Goal: Task Accomplishment & Management: Use online tool/utility

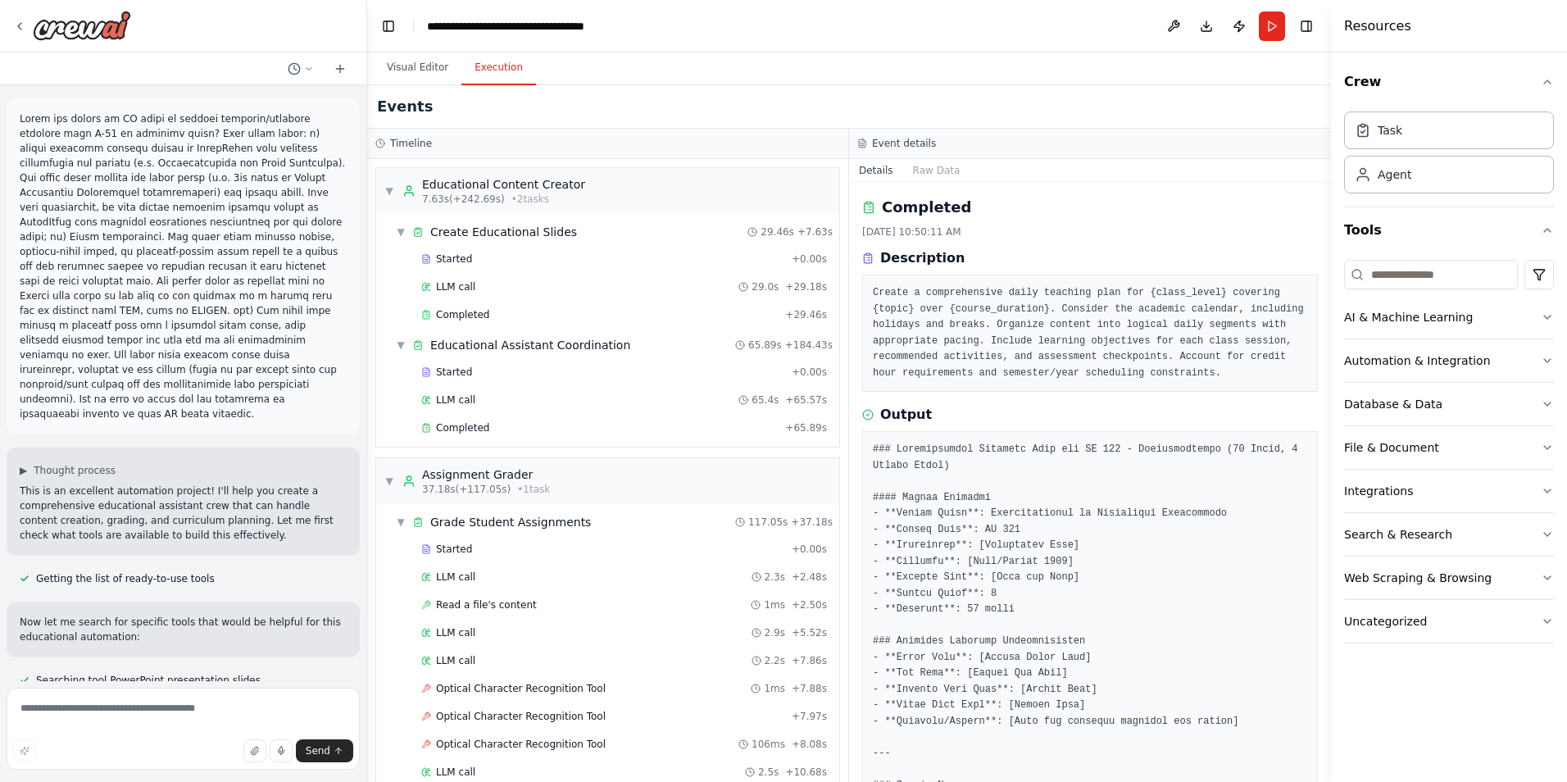
scroll to position [4260, 0]
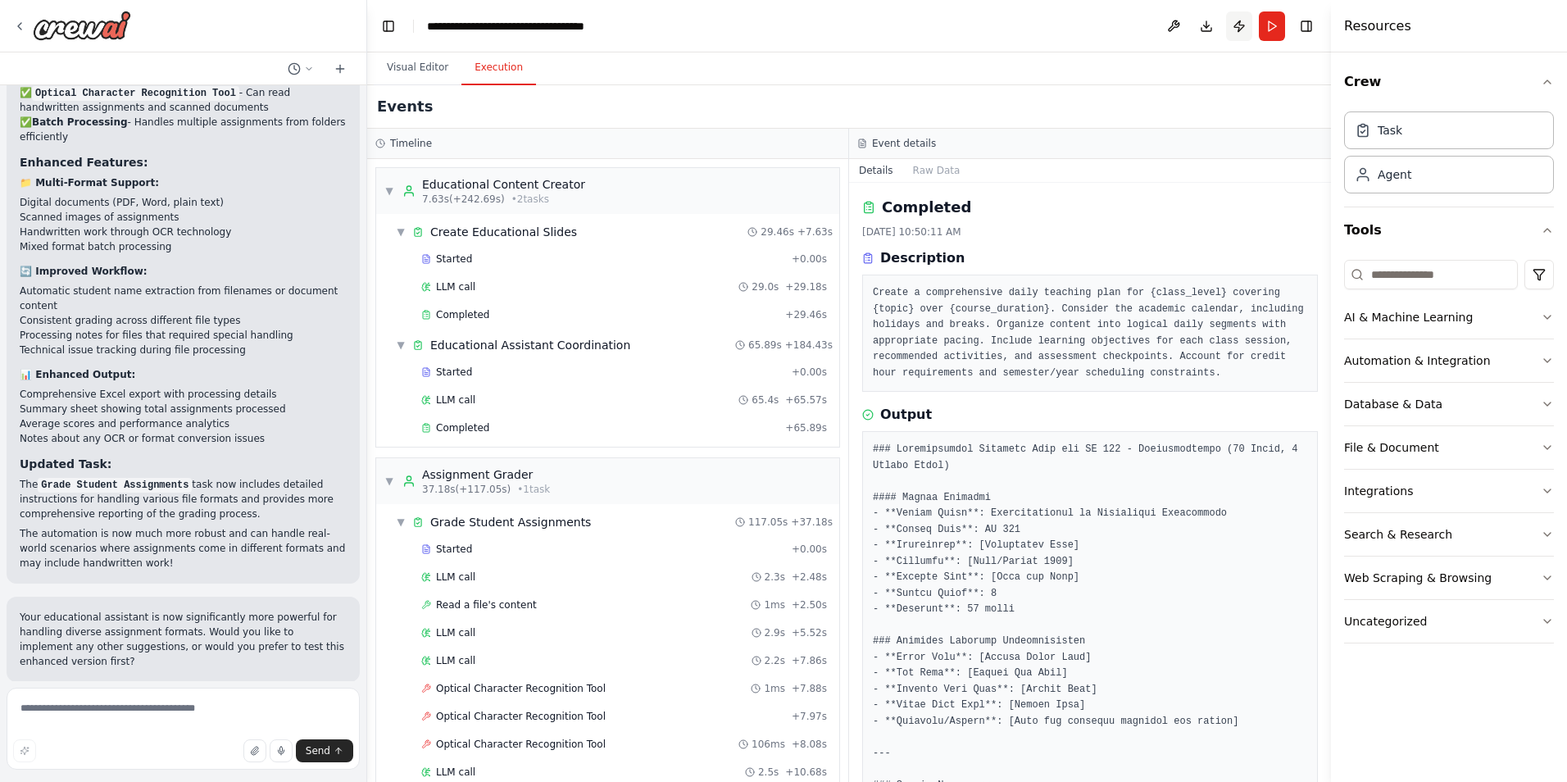
click at [1239, 26] on button "Publish" at bounding box center [1239, 26] width 26 height 30
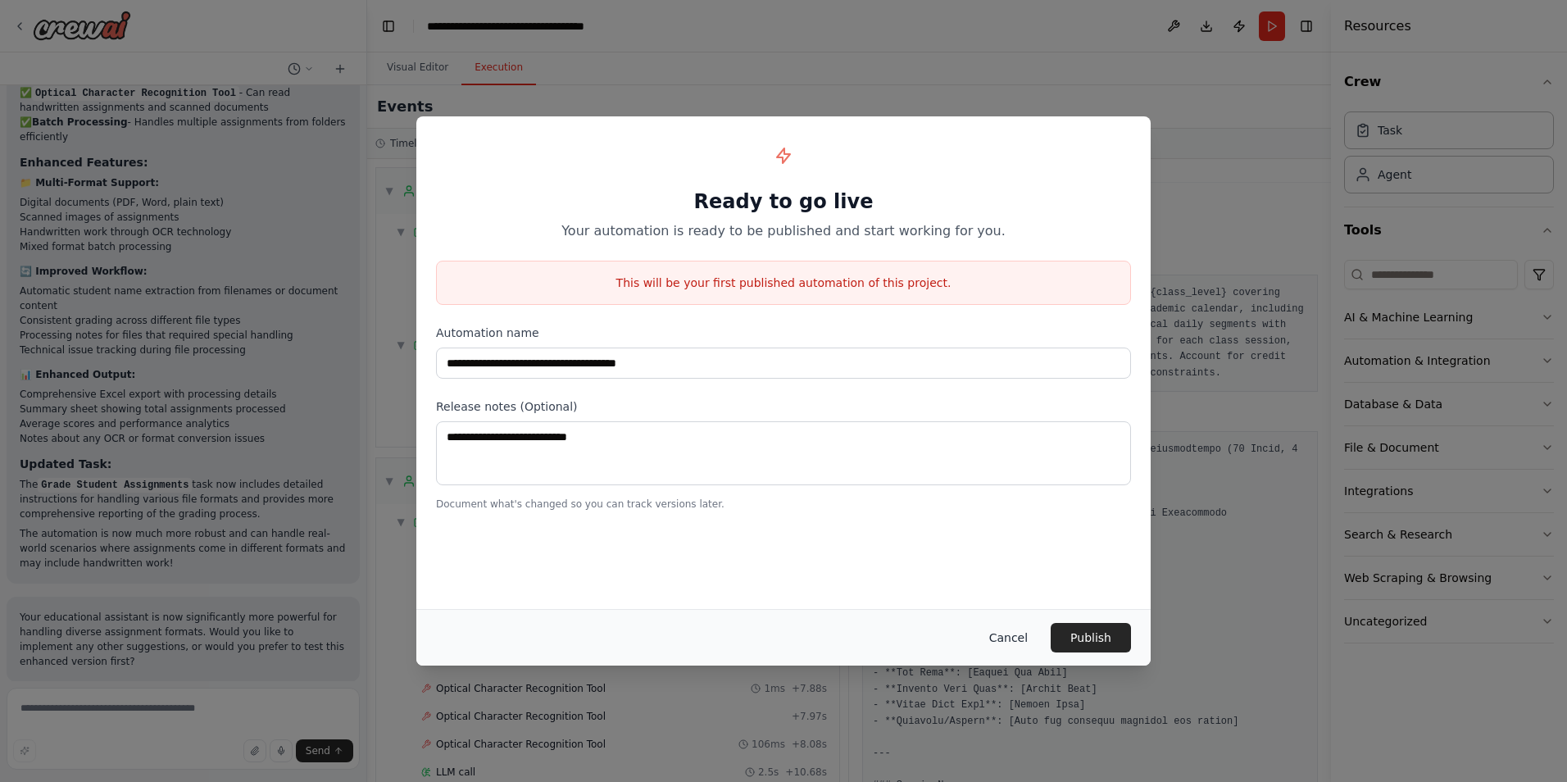
click at [1021, 638] on button "Cancel" at bounding box center [1008, 638] width 65 height 30
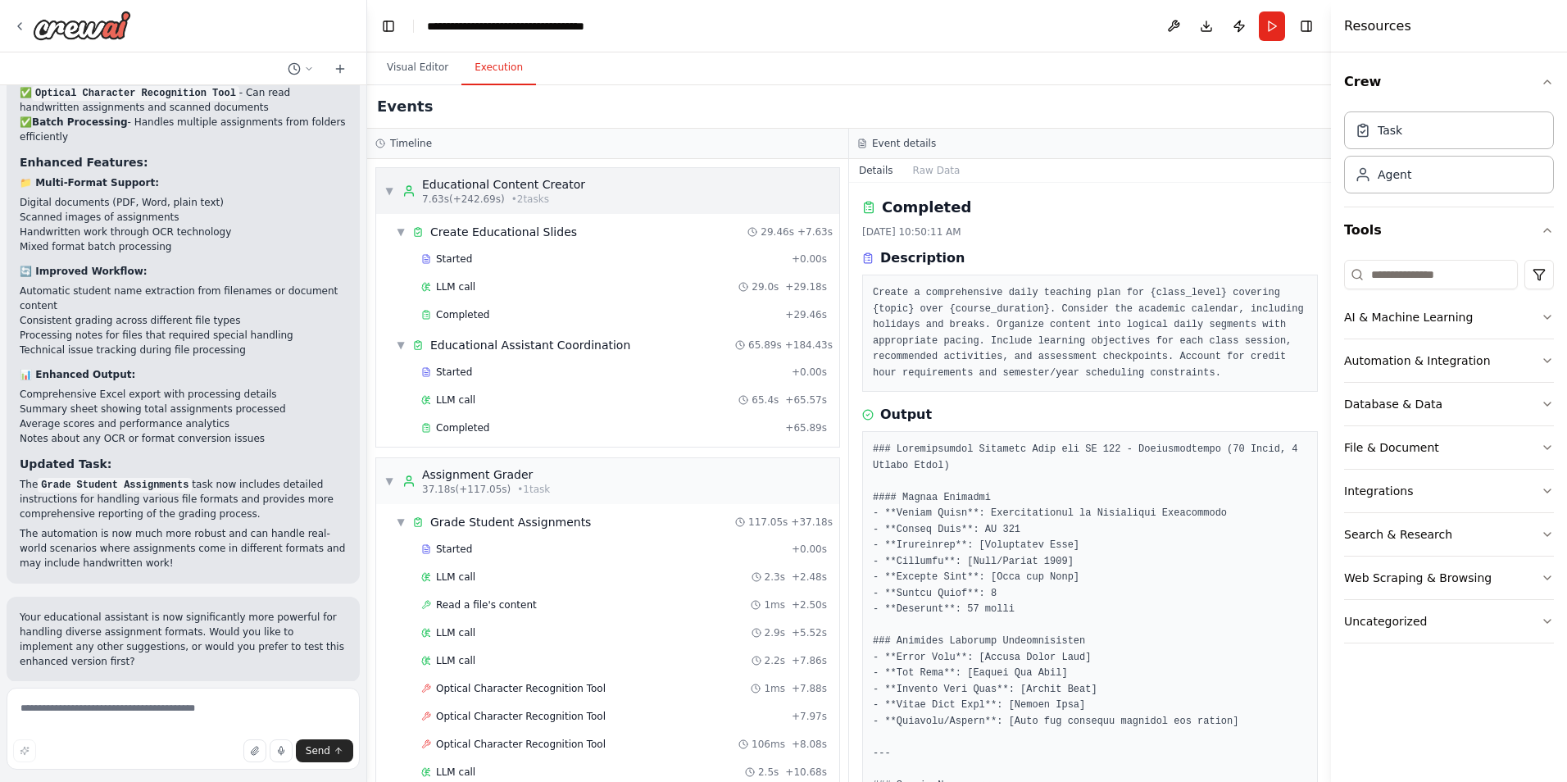
click at [388, 184] on div "▼ Educational Content Creator 7.63s (+242.69s) • 2 task s" at bounding box center [484, 191] width 201 height 30
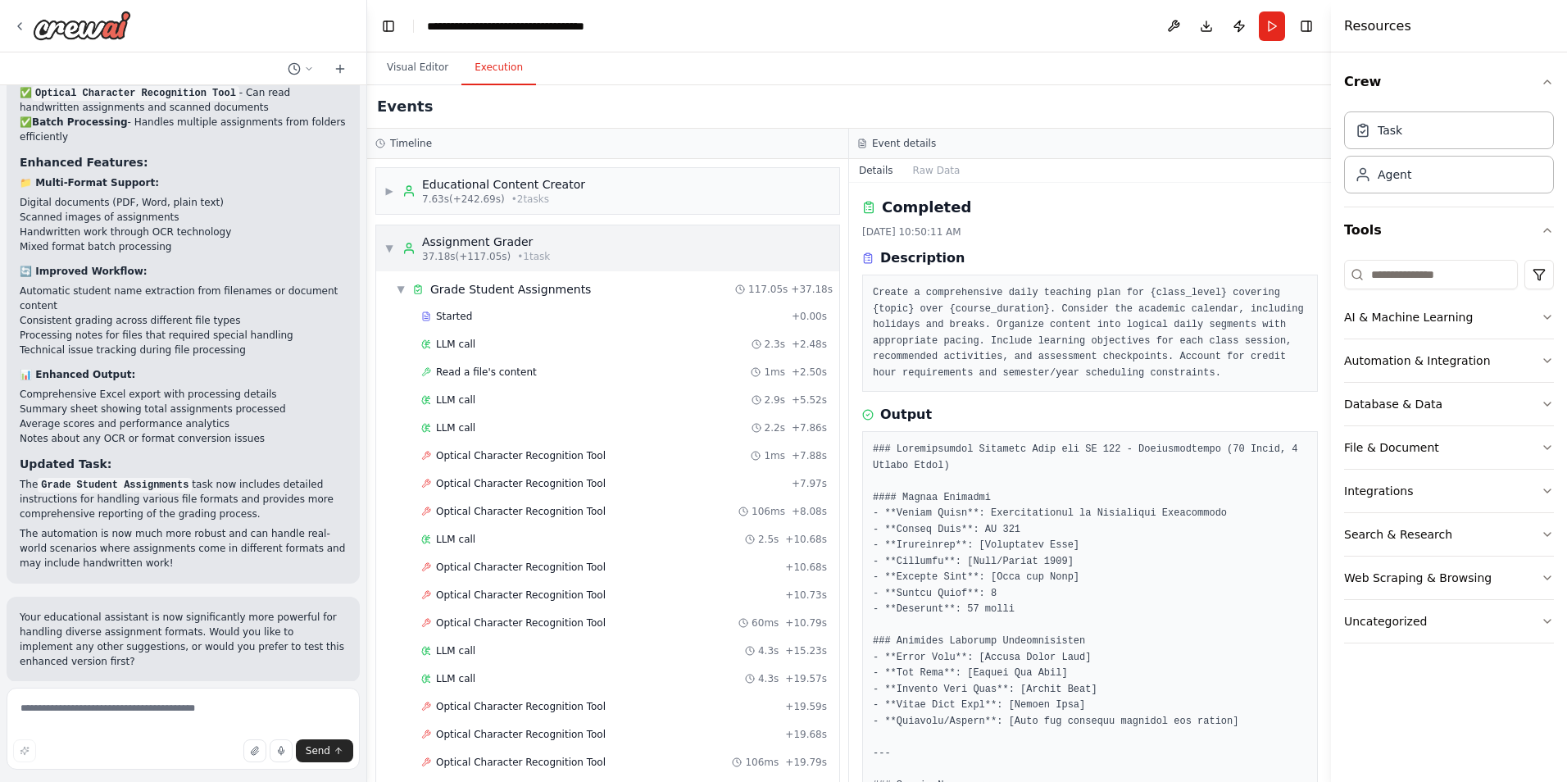
click at [390, 245] on span "▼" at bounding box center [389, 248] width 10 height 13
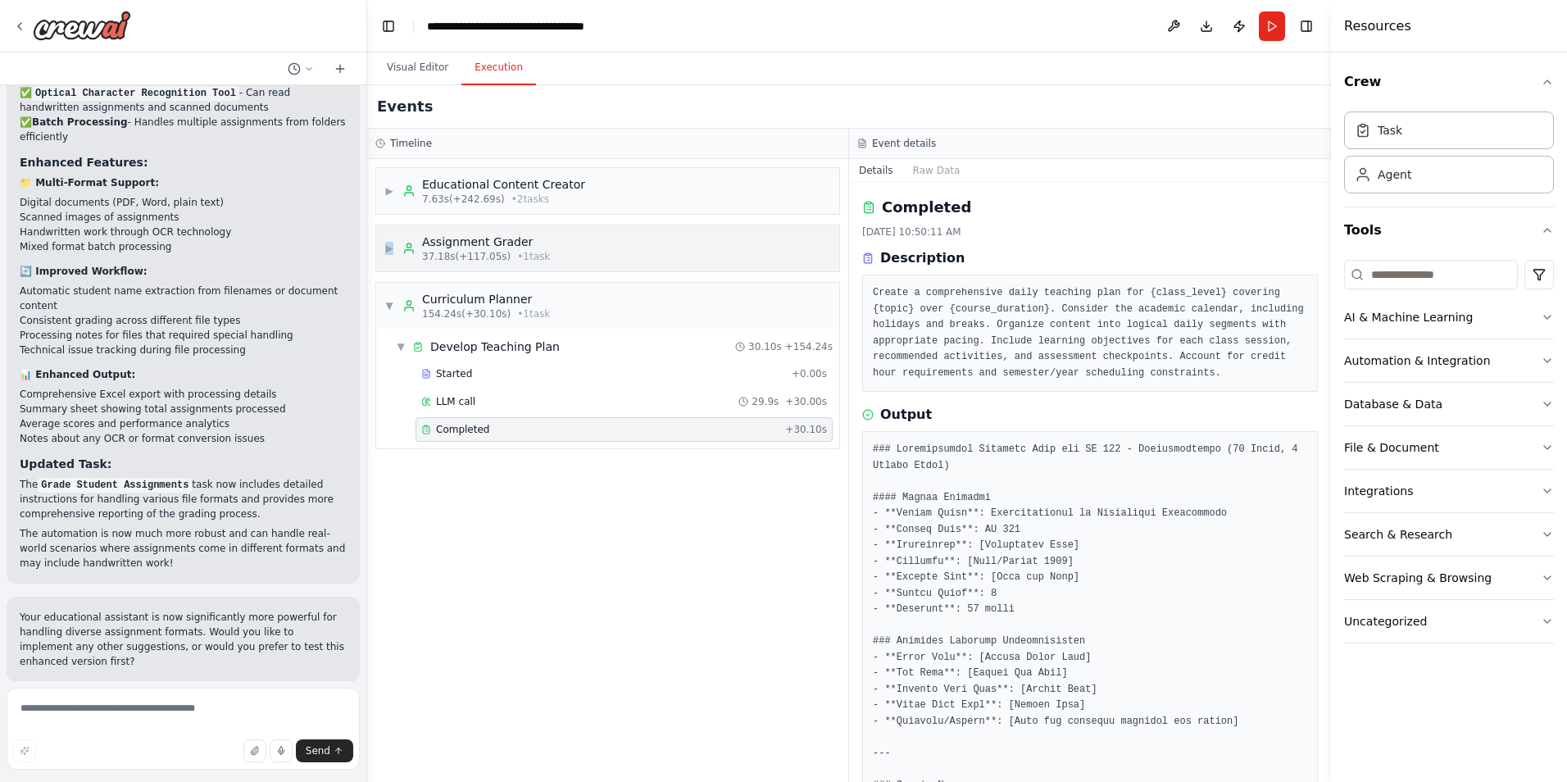
click at [390, 245] on span "▶" at bounding box center [389, 248] width 10 height 13
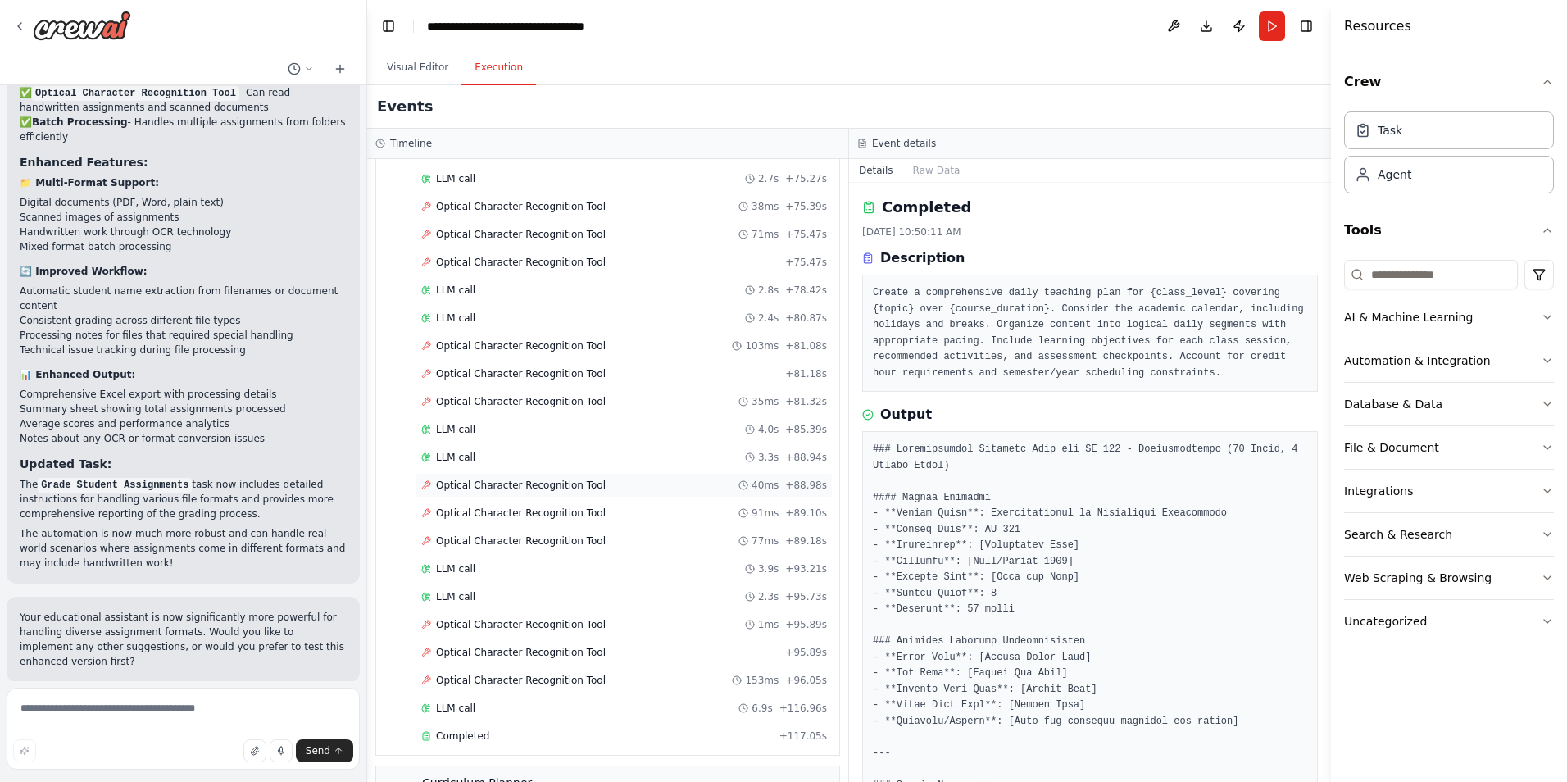
scroll to position [1644, 0]
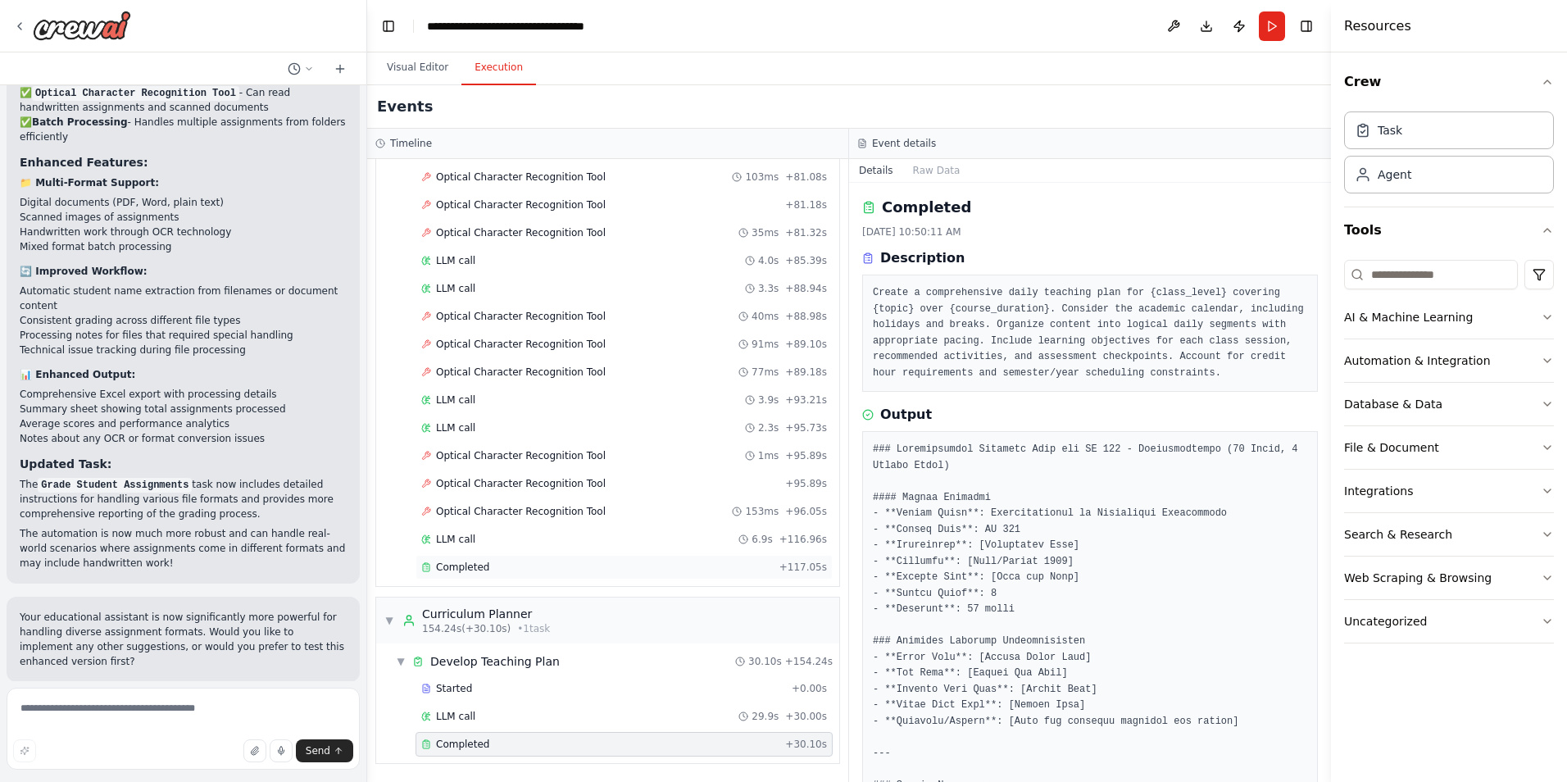
click at [476, 570] on span "Completed" at bounding box center [462, 567] width 53 height 13
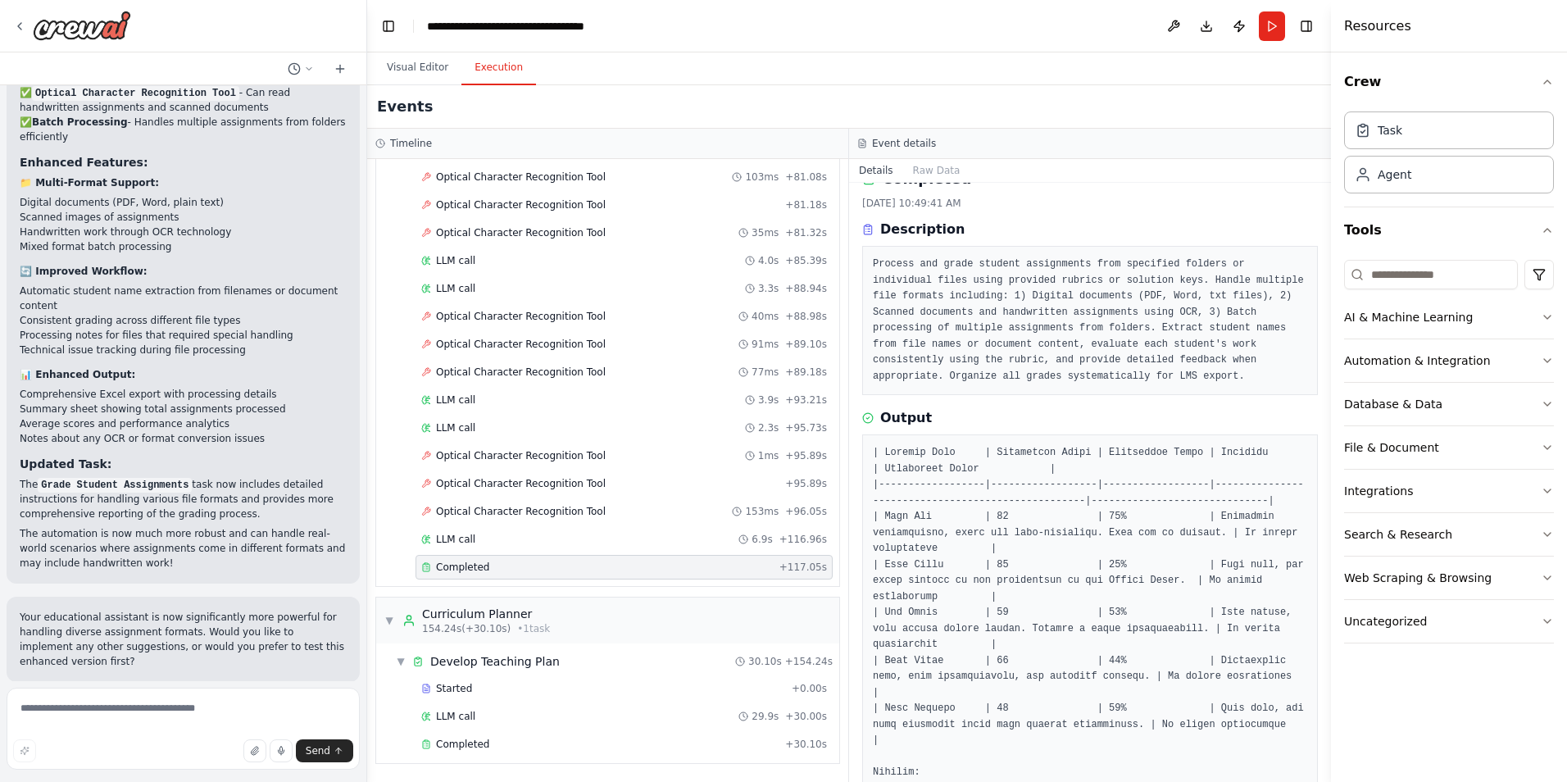
scroll to position [0, 0]
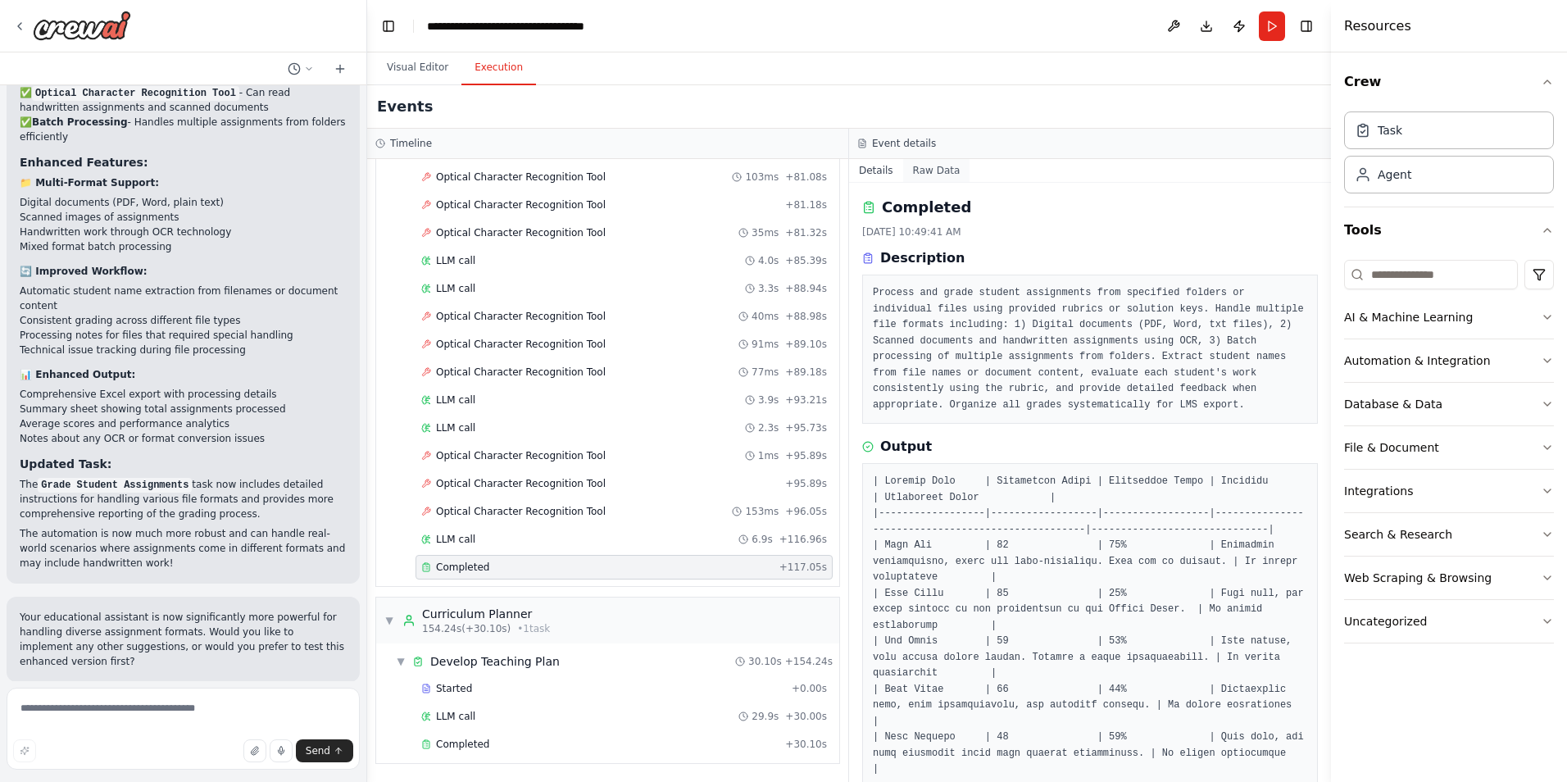
click at [932, 164] on button "Raw Data" at bounding box center [936, 170] width 67 height 23
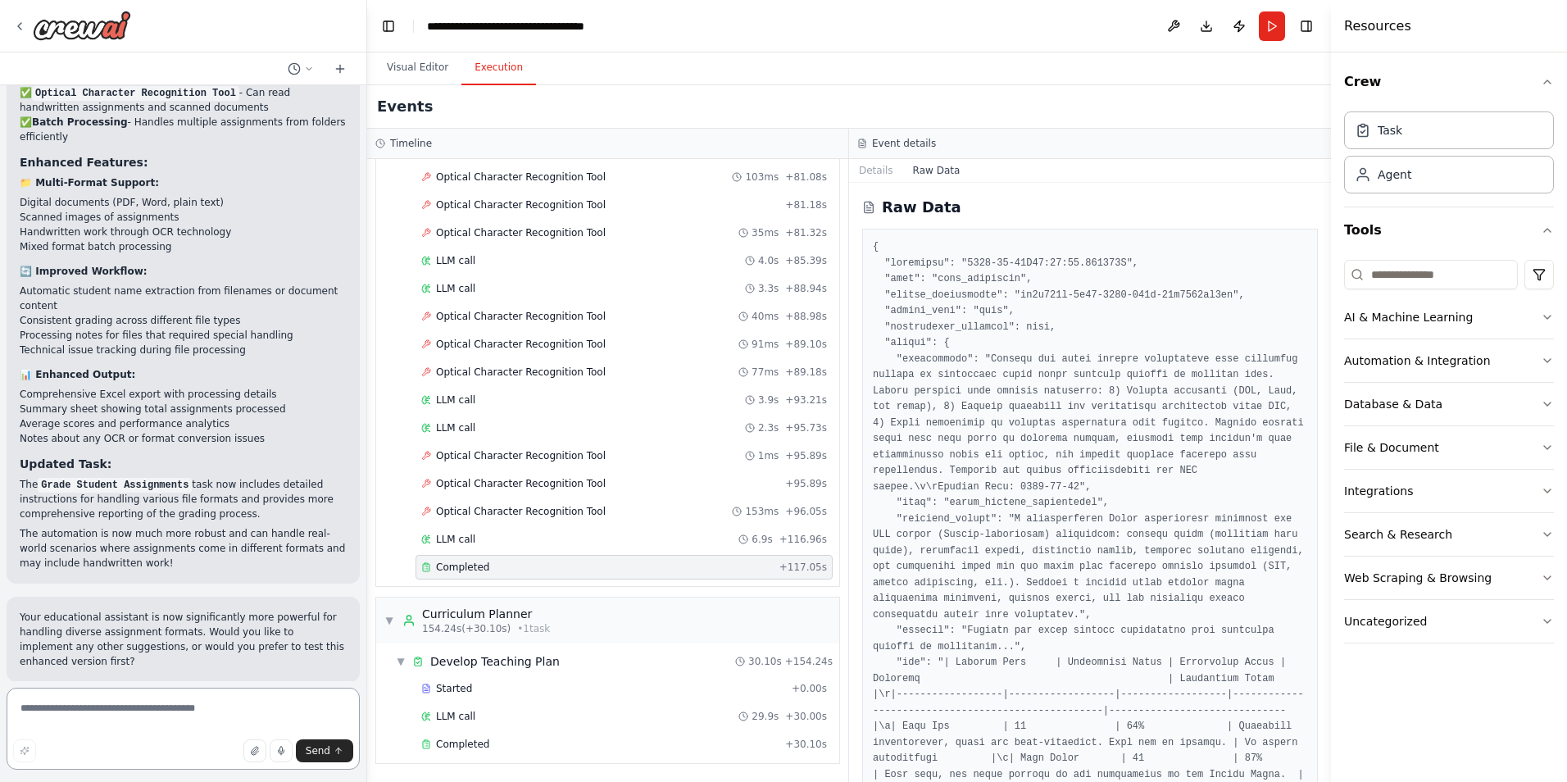
click at [189, 715] on textarea at bounding box center [183, 729] width 353 height 82
type textarea "**********"
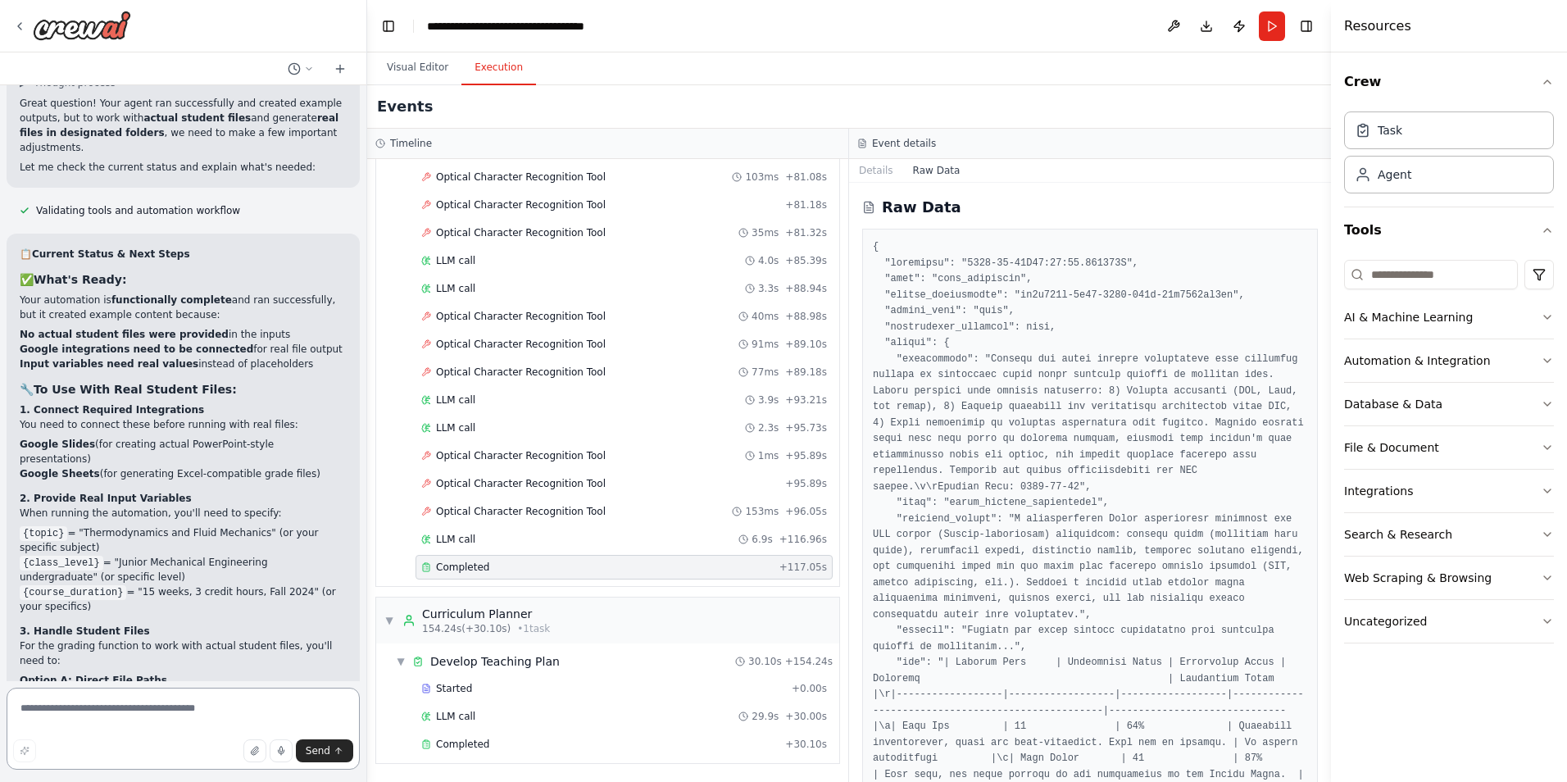
scroll to position [5004, 0]
drag, startPoint x: 105, startPoint y: 502, endPoint x: 220, endPoint y: 502, distance: 115.6
click at [220, 693] on li "Provide specific file paths in the task description" at bounding box center [183, 700] width 327 height 15
click at [75, 708] on li "Example: "Grade assignments located in /path/to/student/assignments/"" at bounding box center [183, 723] width 327 height 30
drag, startPoint x: 133, startPoint y: 537, endPoint x: 229, endPoint y: 537, distance: 95.9
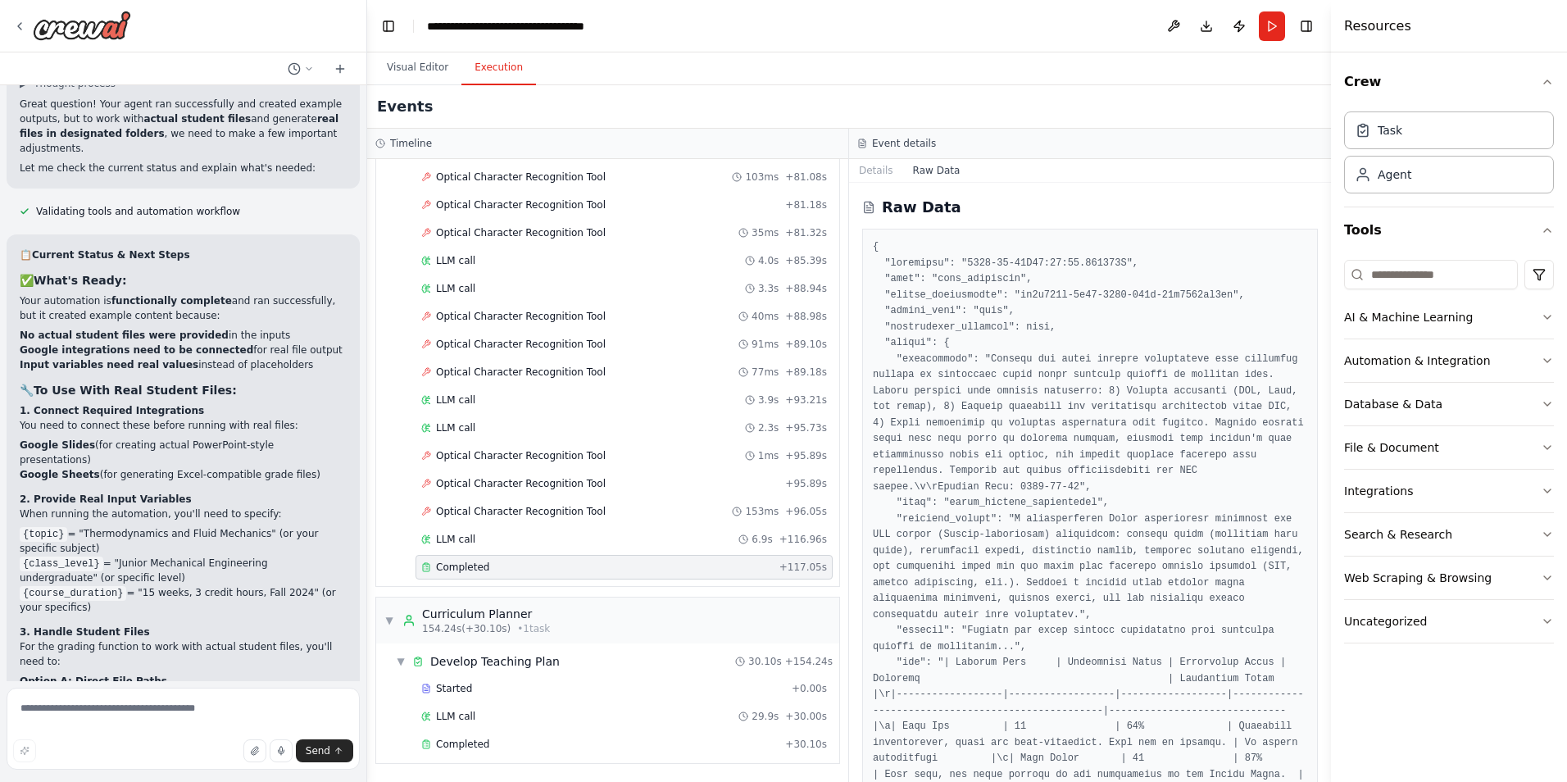
click at [229, 747] on p "Option B: Enhanced Input Variables Let me add input variables for file handling:" at bounding box center [183, 762] width 327 height 30
drag, startPoint x: 229, startPoint y: 537, endPoint x: 133, endPoint y: 551, distance: 96.9
click at [133, 747] on p "Option B: Enhanced Input Variables Let me add input variables for file handling:" at bounding box center [183, 762] width 327 height 30
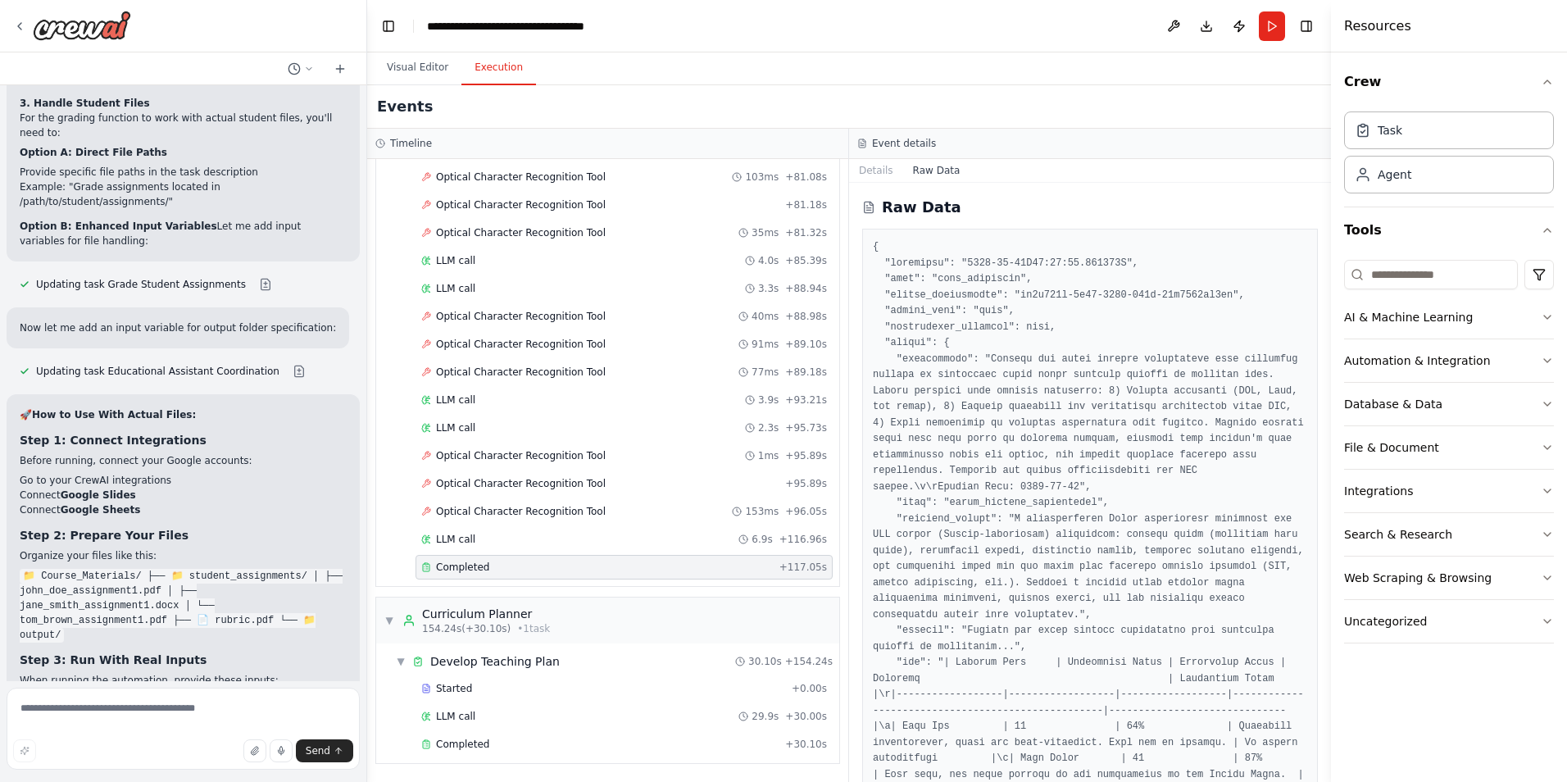
scroll to position [5332, 0]
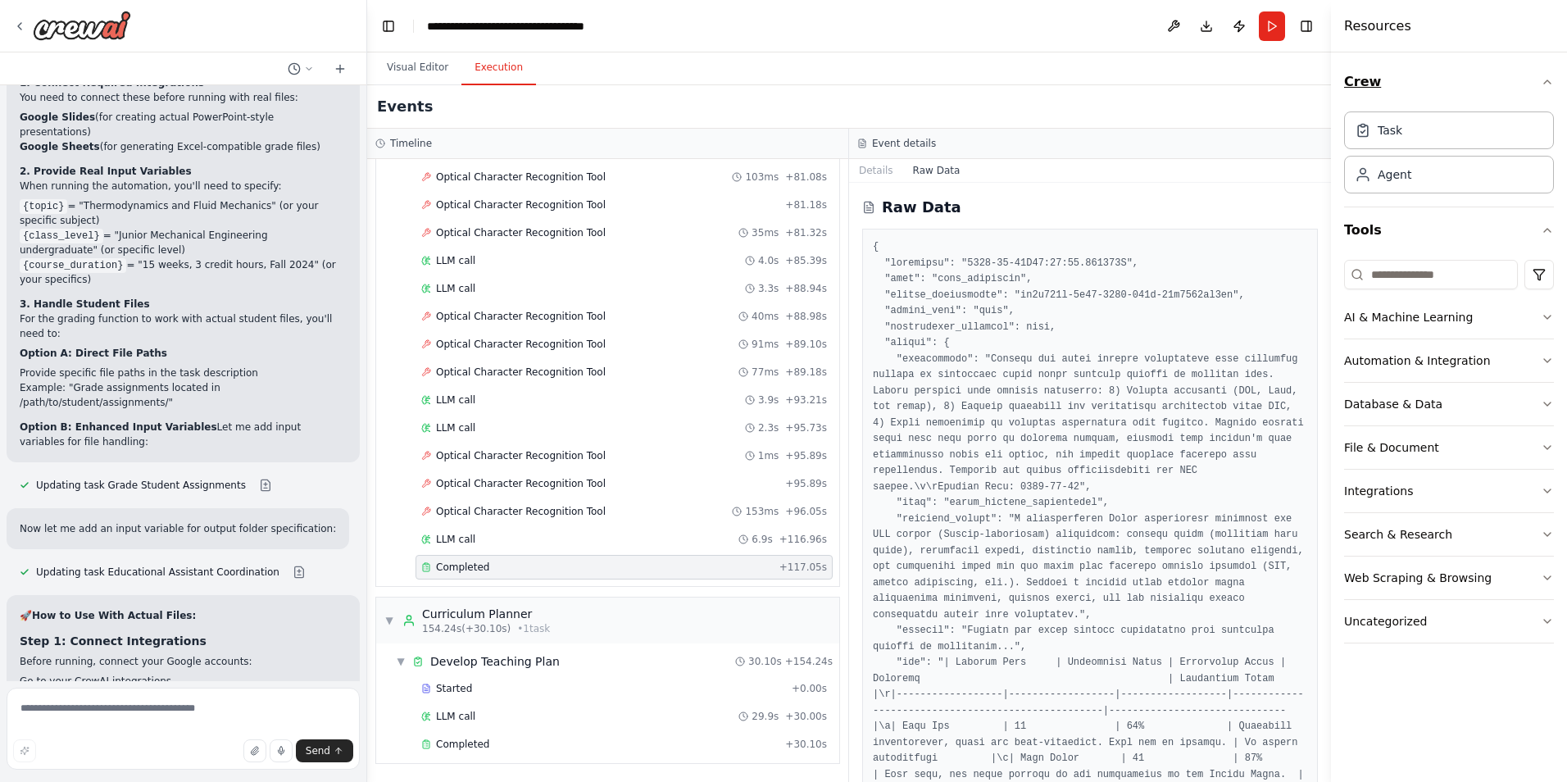
click at [1541, 81] on icon "button" at bounding box center [1547, 81] width 13 height 13
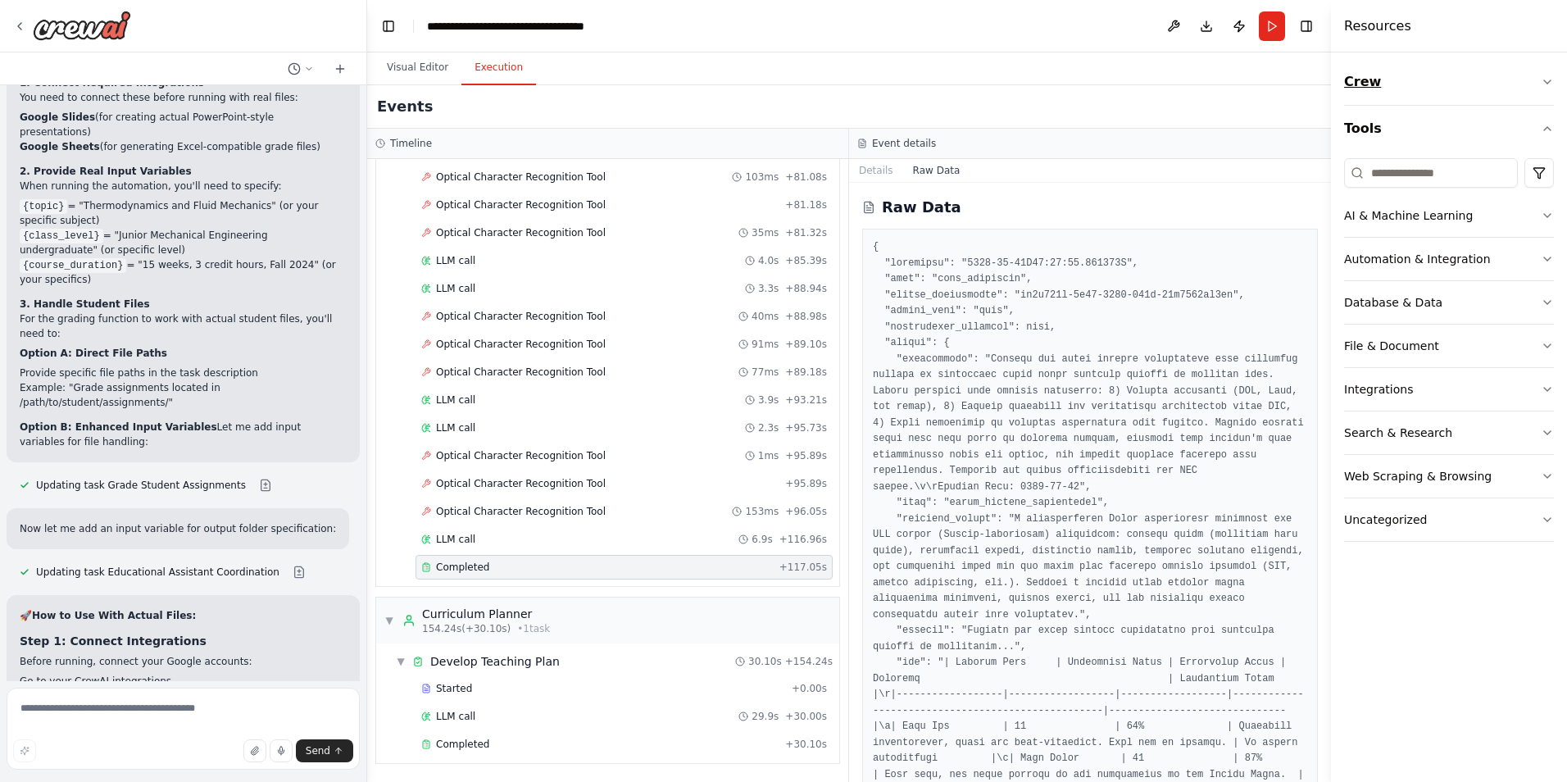
click at [1541, 81] on icon "button" at bounding box center [1547, 81] width 13 height 13
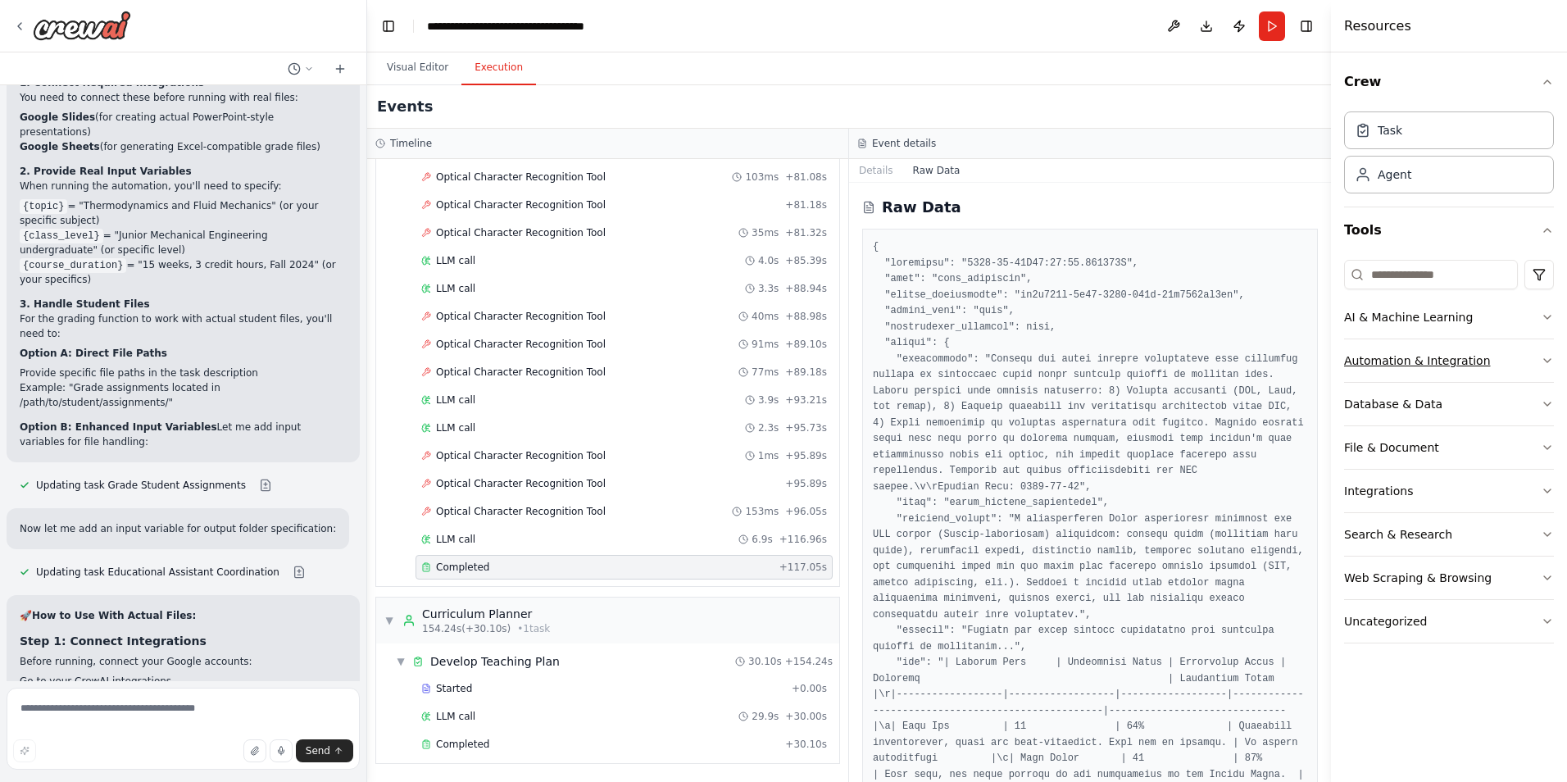
click at [1511, 361] on button "Automation & Integration" at bounding box center [1449, 360] width 210 height 43
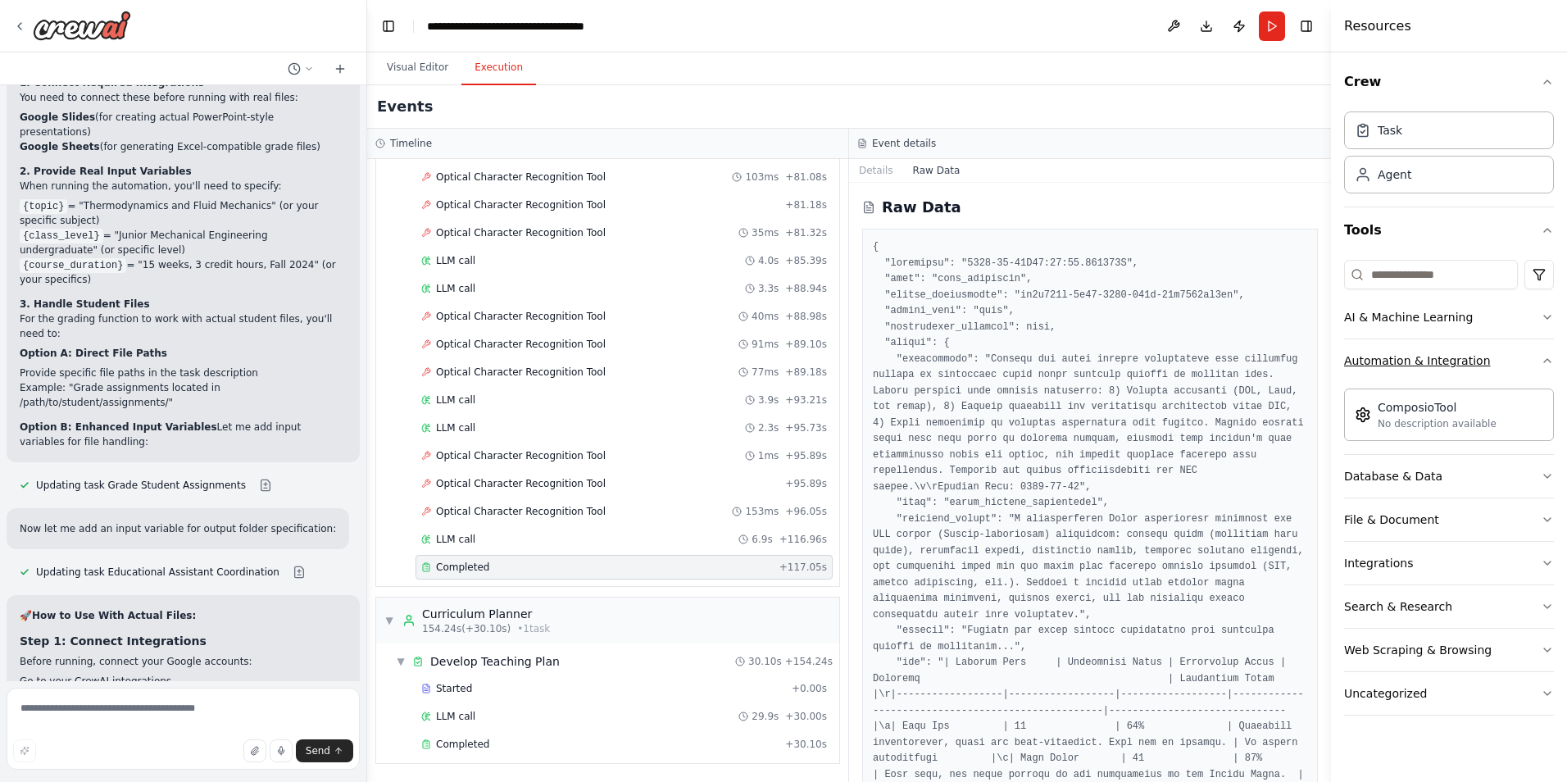
click at [1519, 369] on button "Automation & Integration" at bounding box center [1449, 360] width 210 height 43
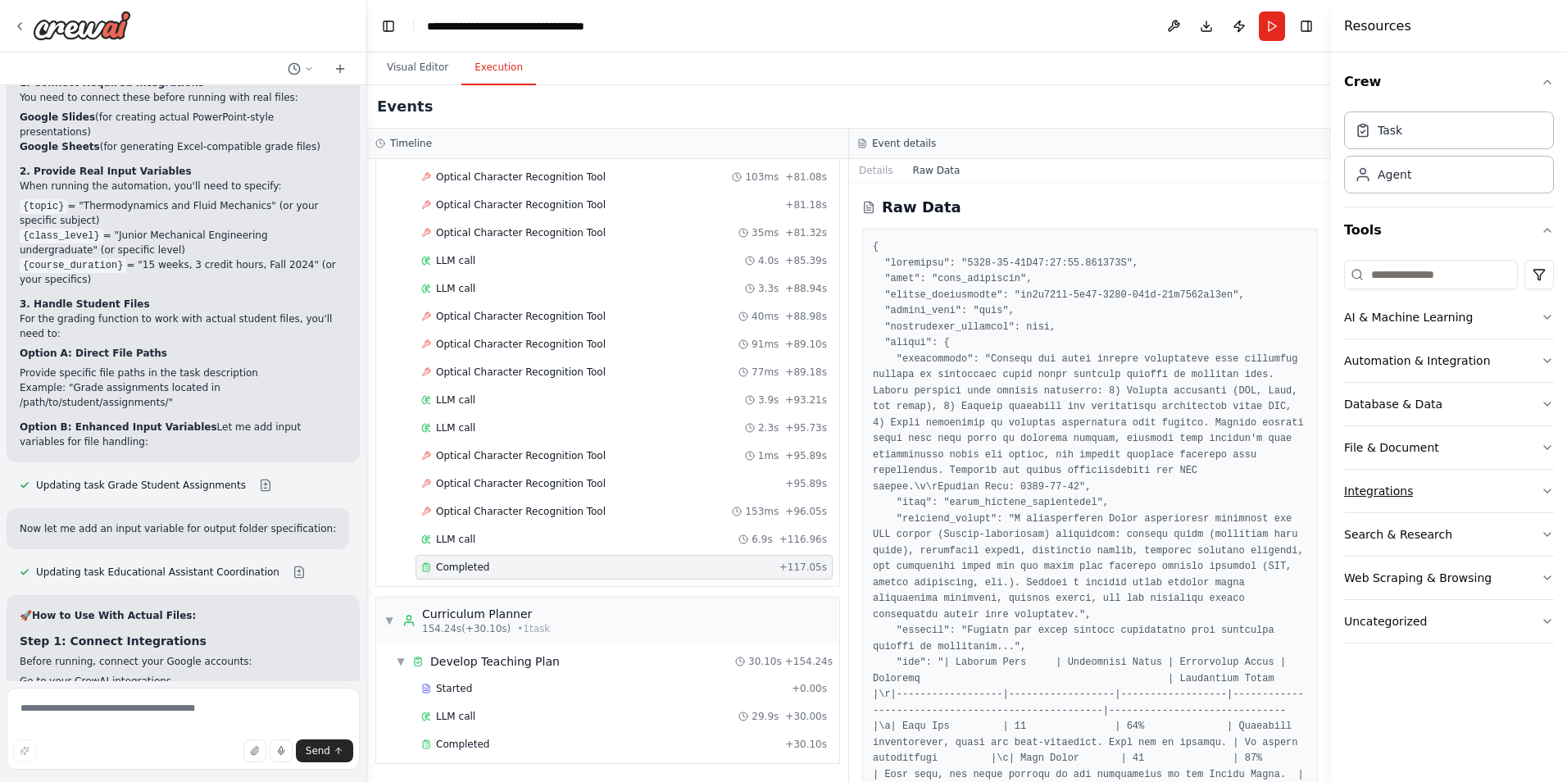
click at [1414, 491] on button "Integrations" at bounding box center [1449, 491] width 210 height 43
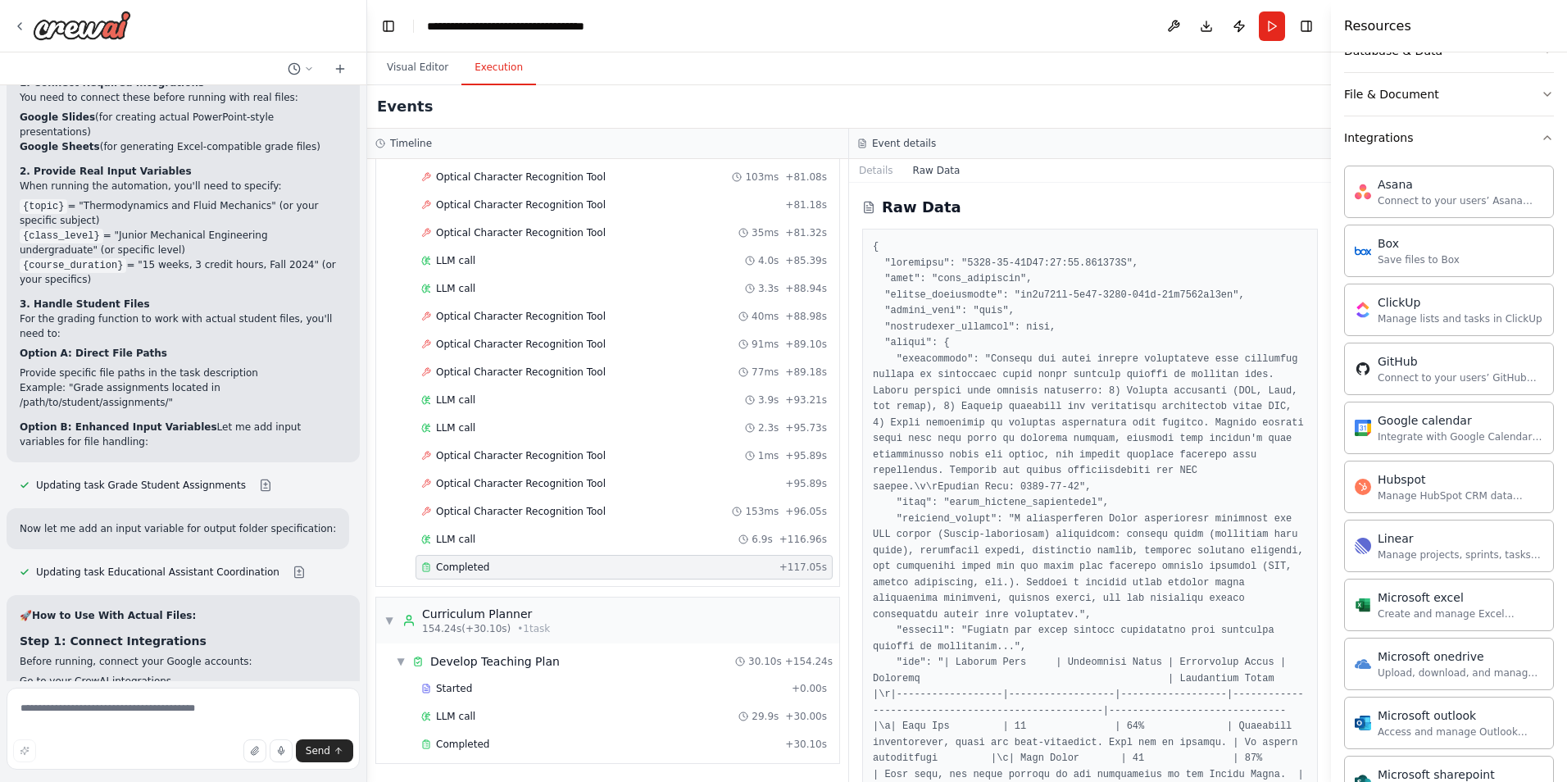
scroll to position [271, 0]
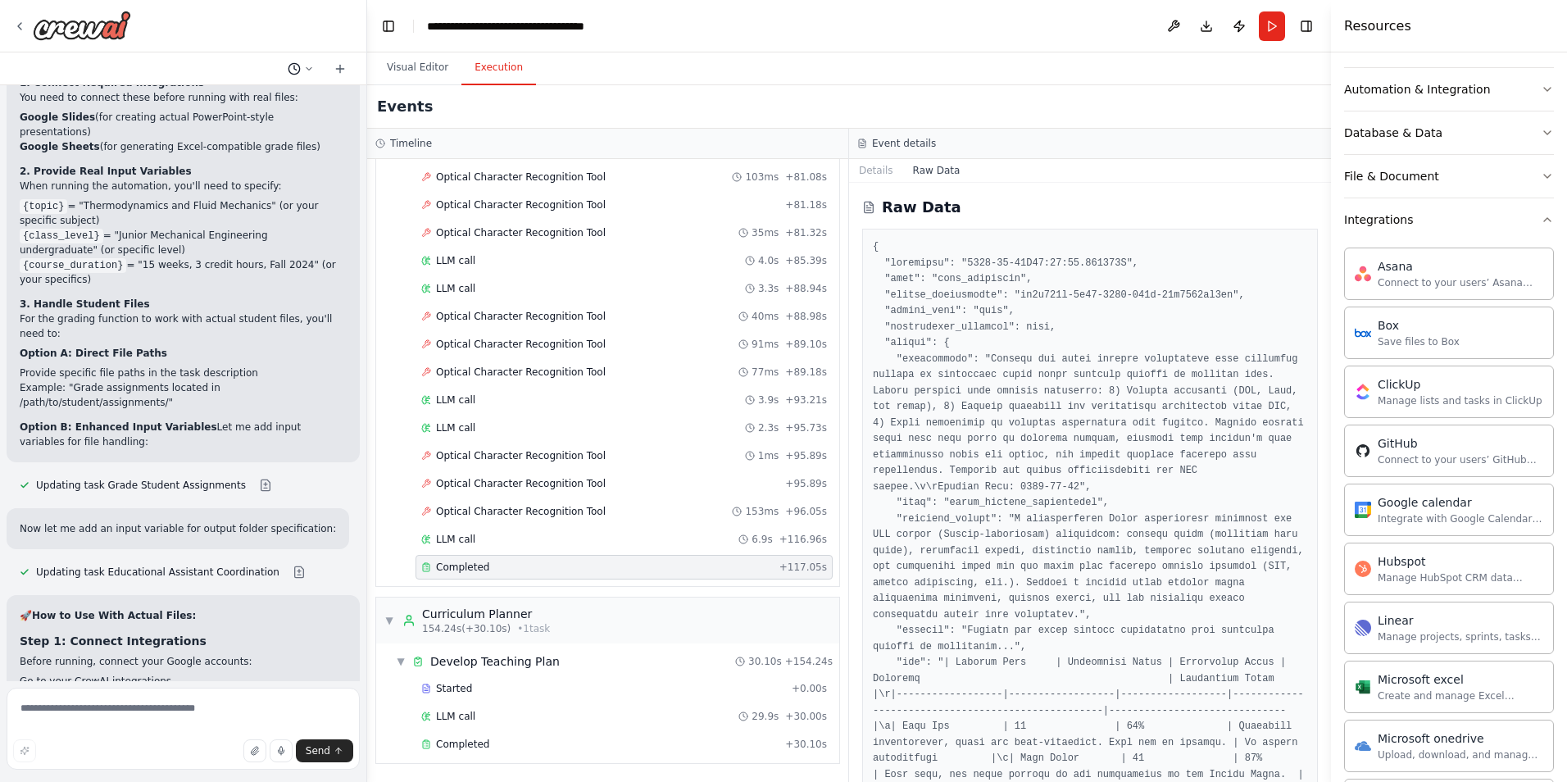
click at [308, 66] on icon at bounding box center [309, 69] width 10 height 10
click at [310, 68] on div at bounding box center [183, 391] width 367 height 782
click at [1173, 21] on button at bounding box center [1173, 26] width 26 height 30
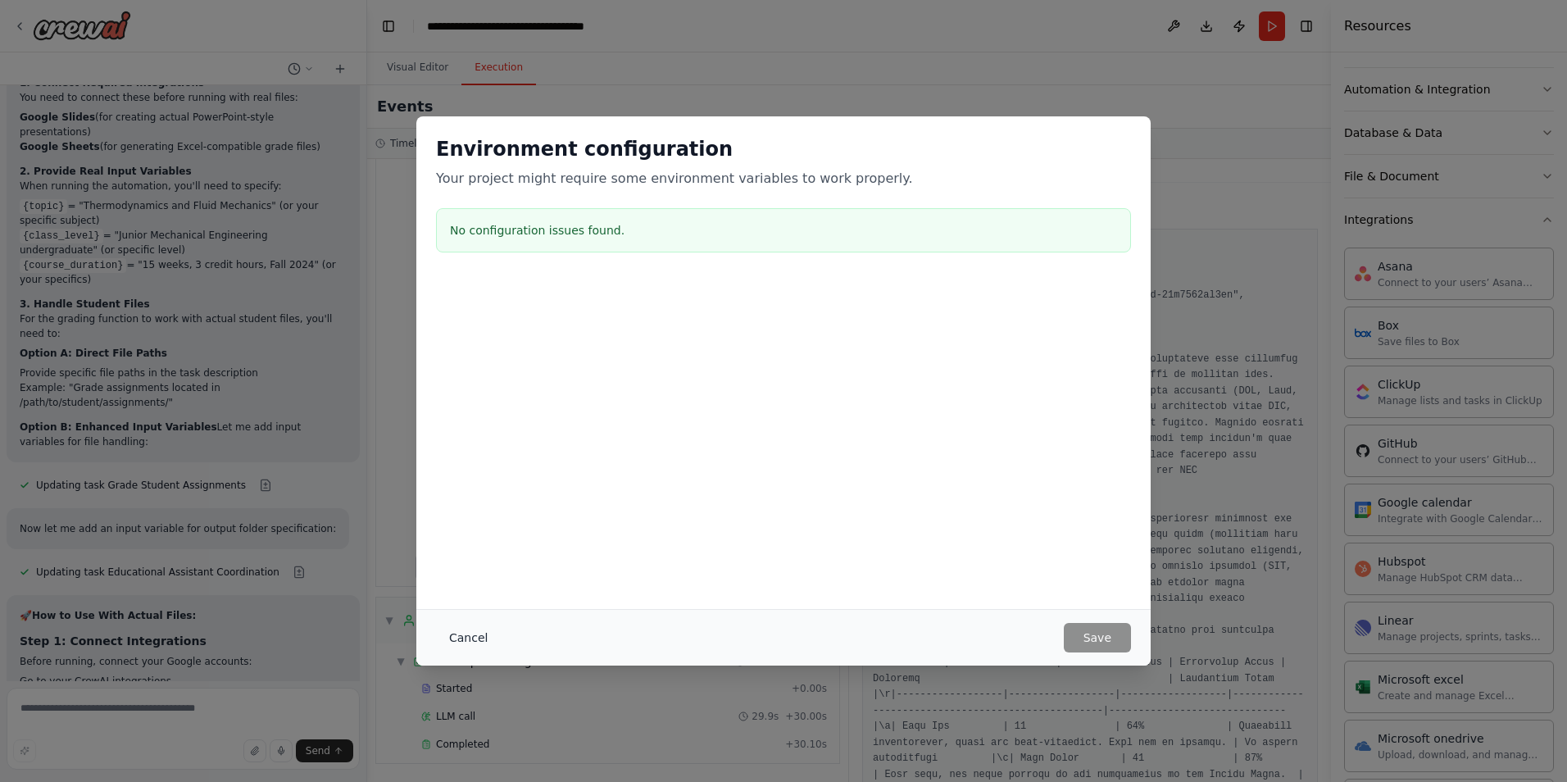
click at [469, 636] on button "Cancel" at bounding box center [468, 638] width 65 height 30
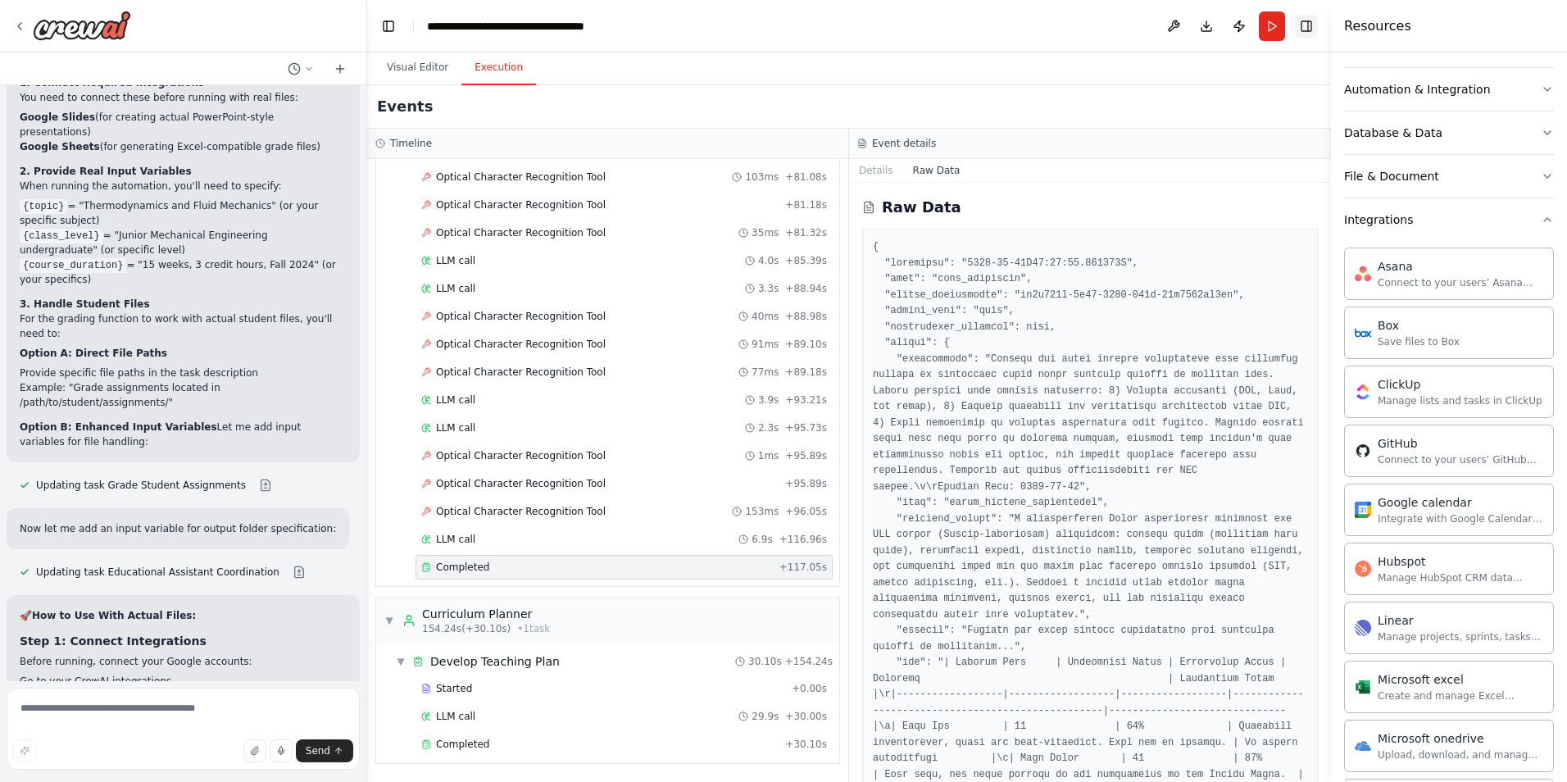
click at [1301, 25] on button "Toggle Right Sidebar" at bounding box center [1306, 26] width 23 height 23
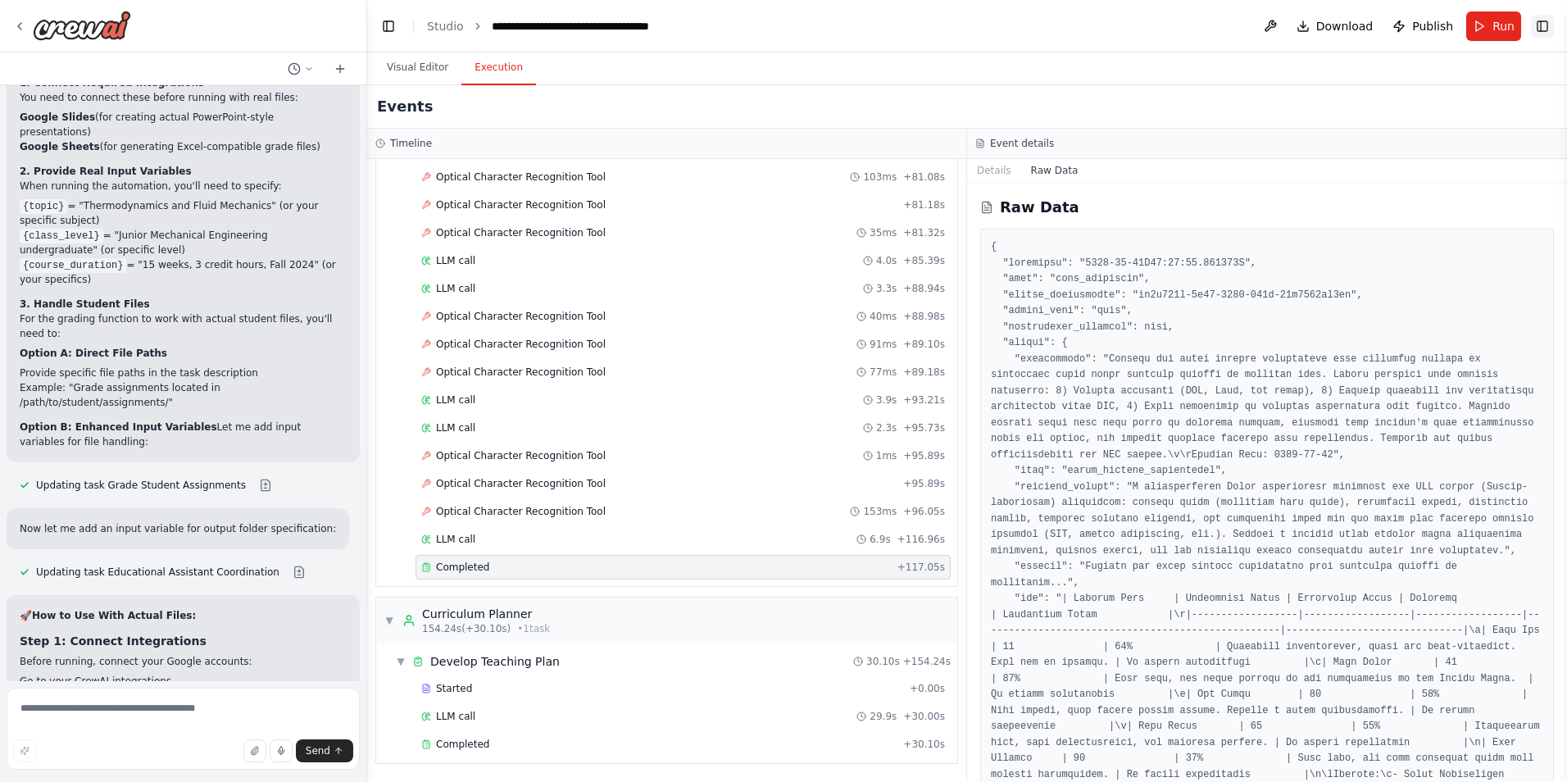
click at [1543, 18] on button "Toggle Right Sidebar" at bounding box center [1542, 26] width 23 height 23
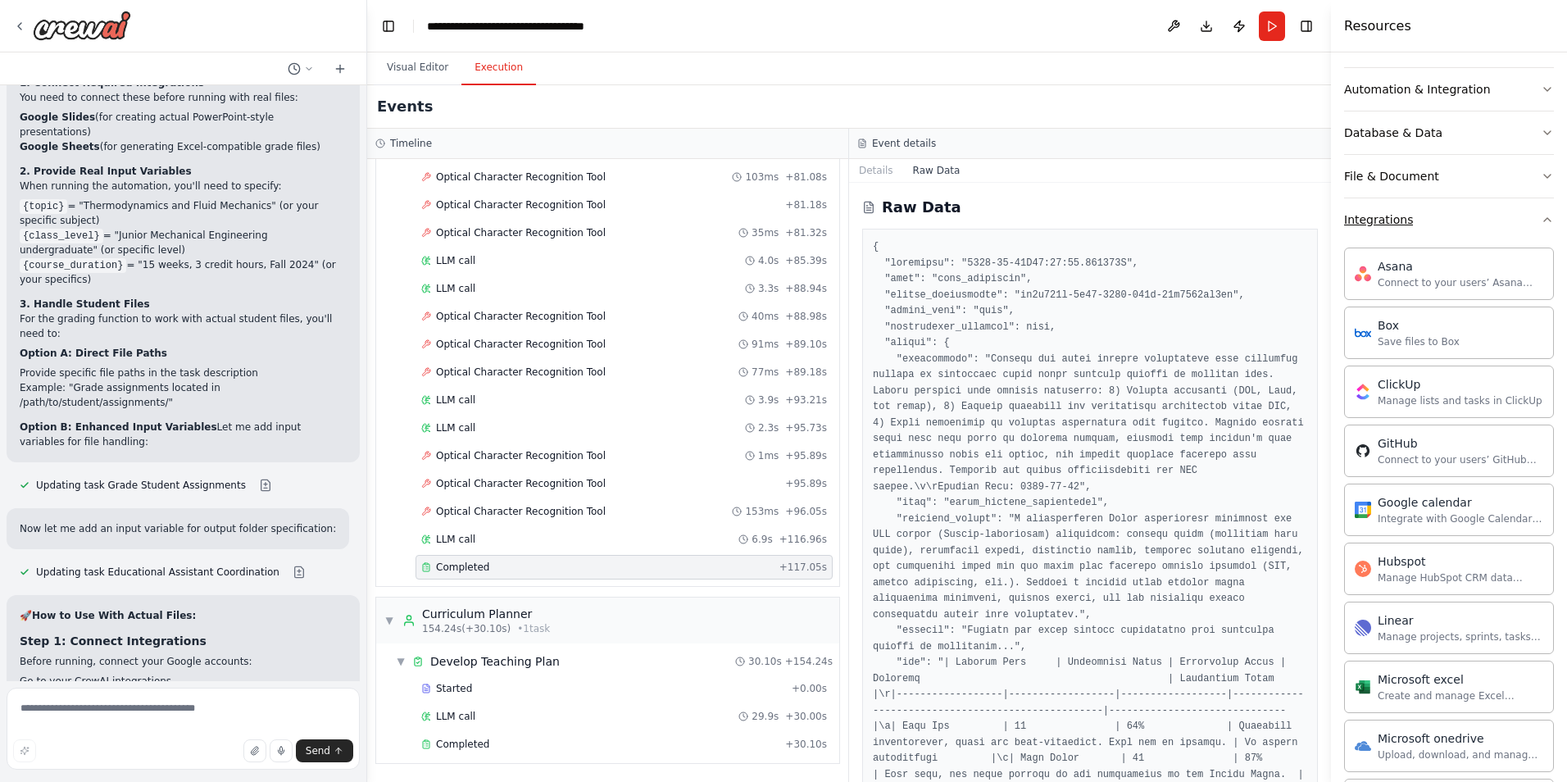
click at [1429, 228] on button "Integrations" at bounding box center [1449, 219] width 210 height 43
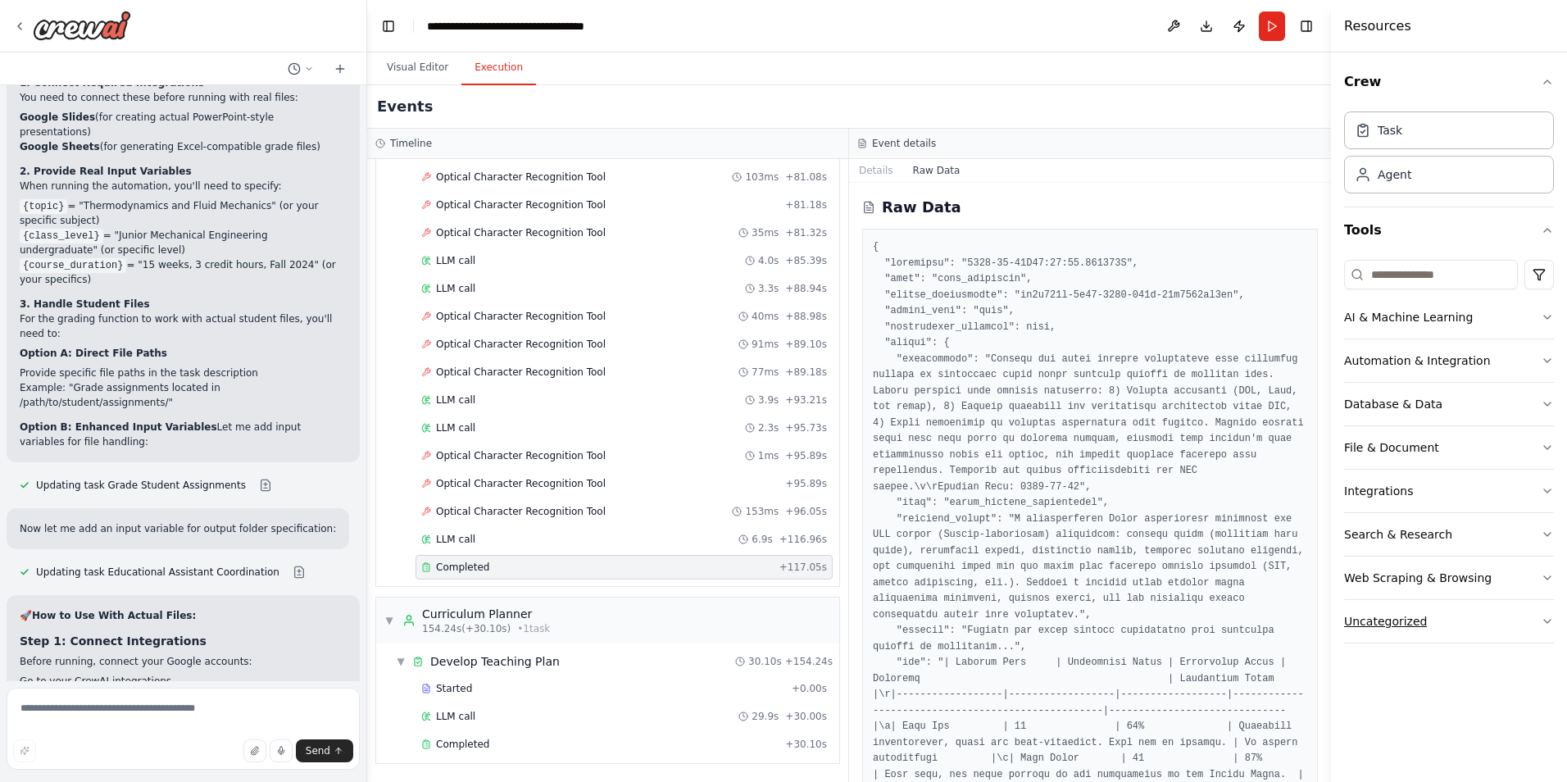
click at [1396, 619] on div "Uncategorized" at bounding box center [1385, 621] width 83 height 16
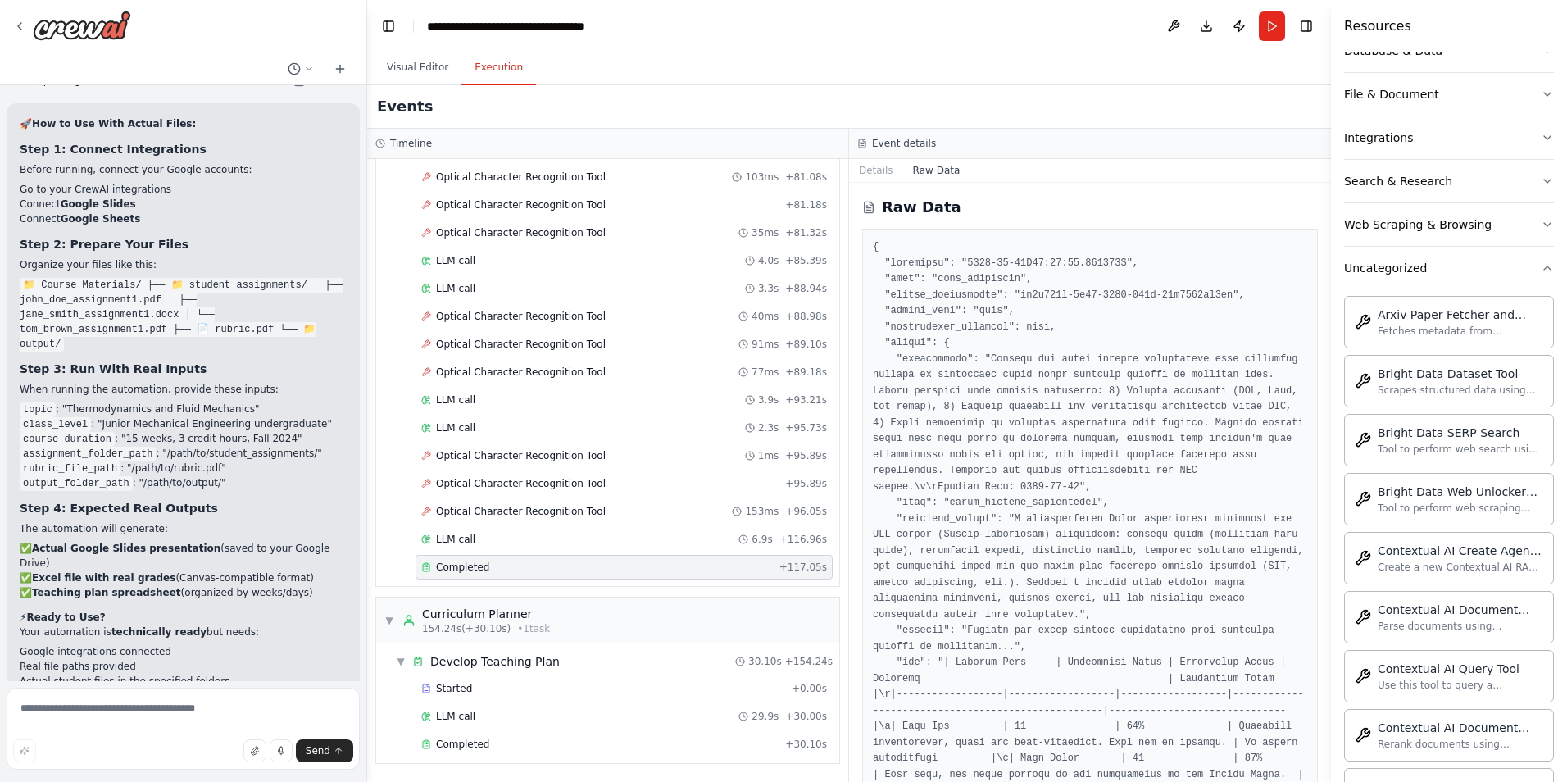
scroll to position [189, 0]
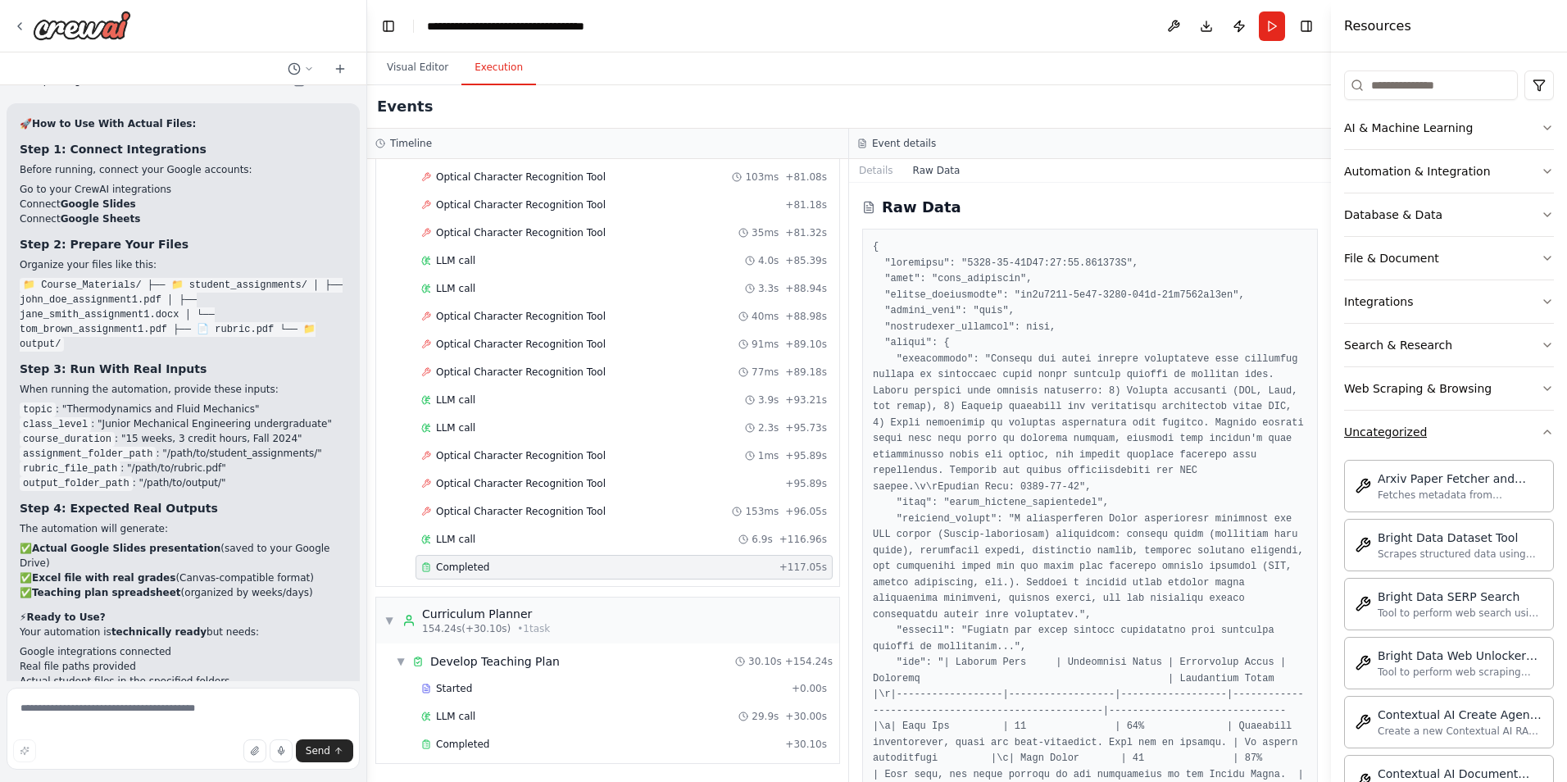
click at [1397, 434] on div "Uncategorized" at bounding box center [1385, 432] width 83 height 16
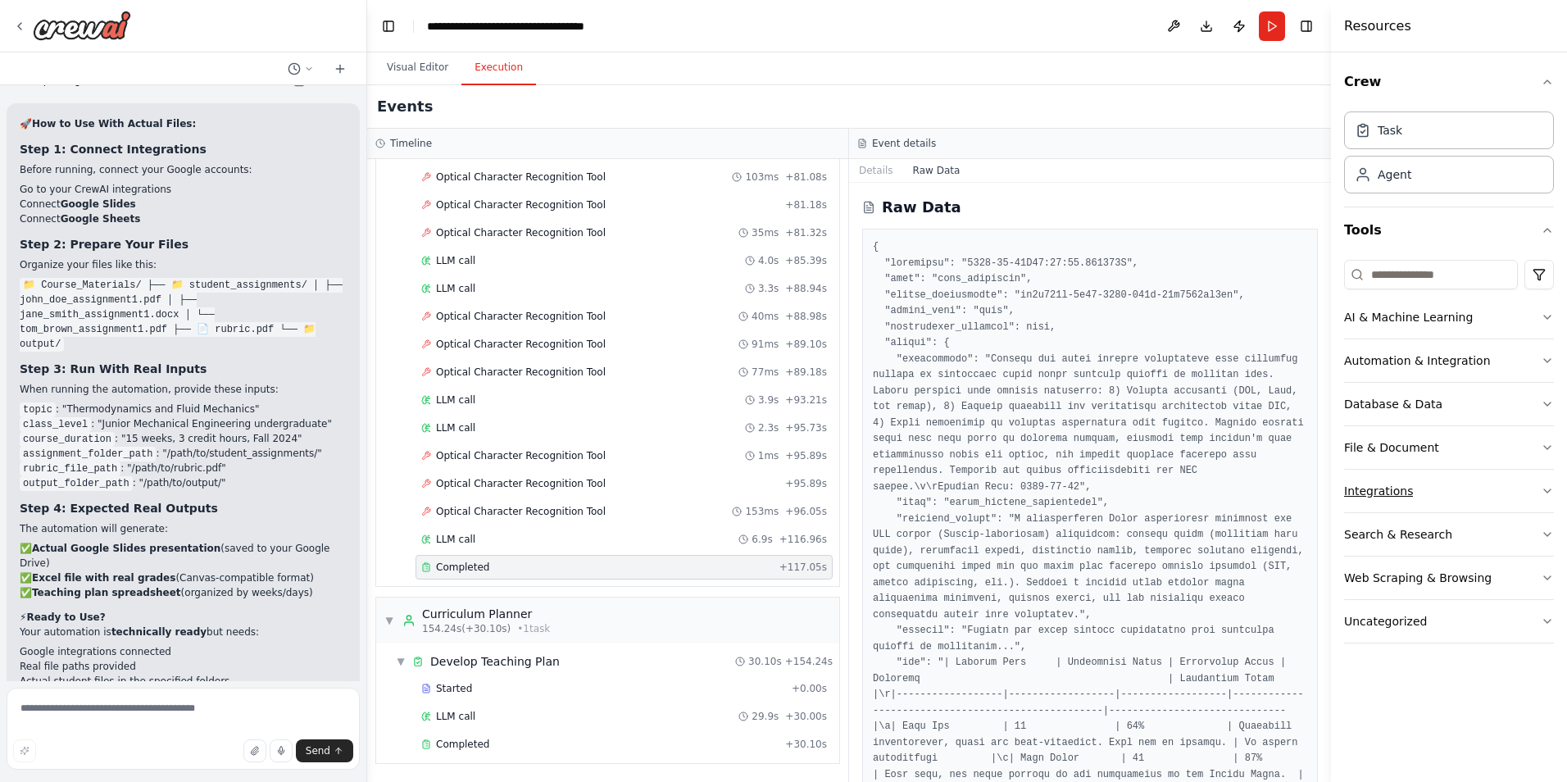
click at [1400, 494] on div "Integrations" at bounding box center [1378, 491] width 69 height 16
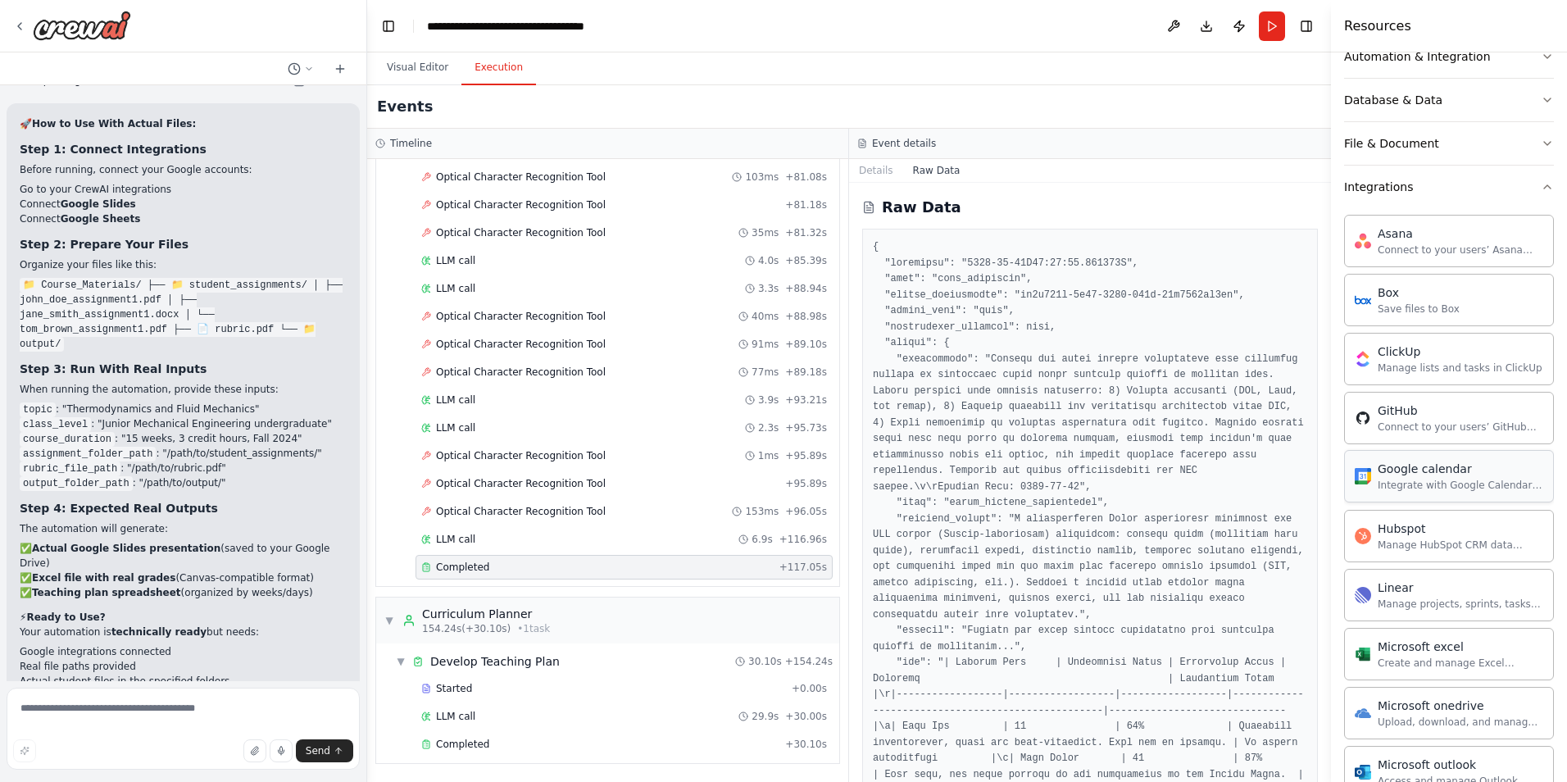
scroll to position [271, 0]
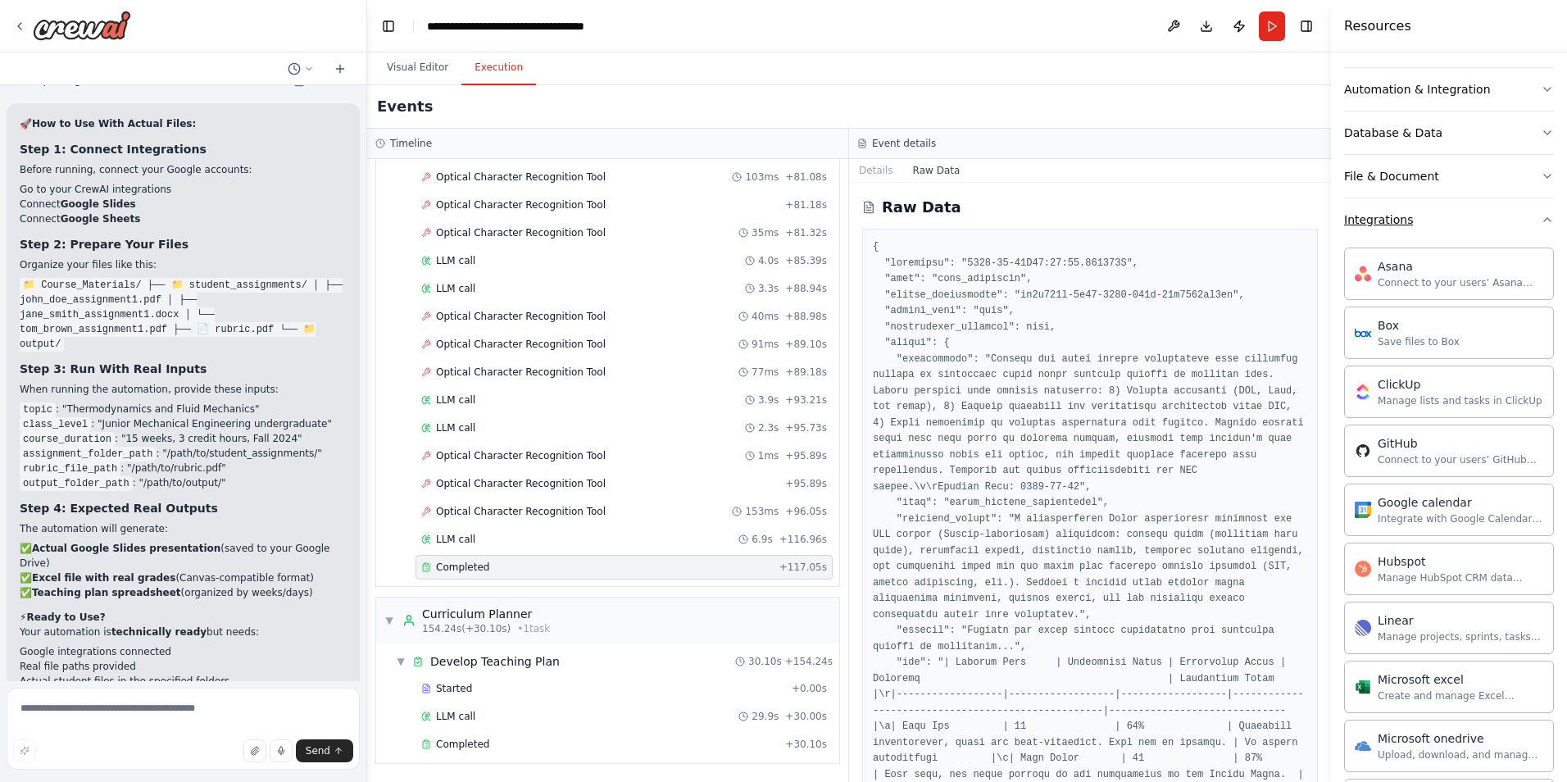
click at [1420, 231] on button "Integrations" at bounding box center [1449, 219] width 210 height 43
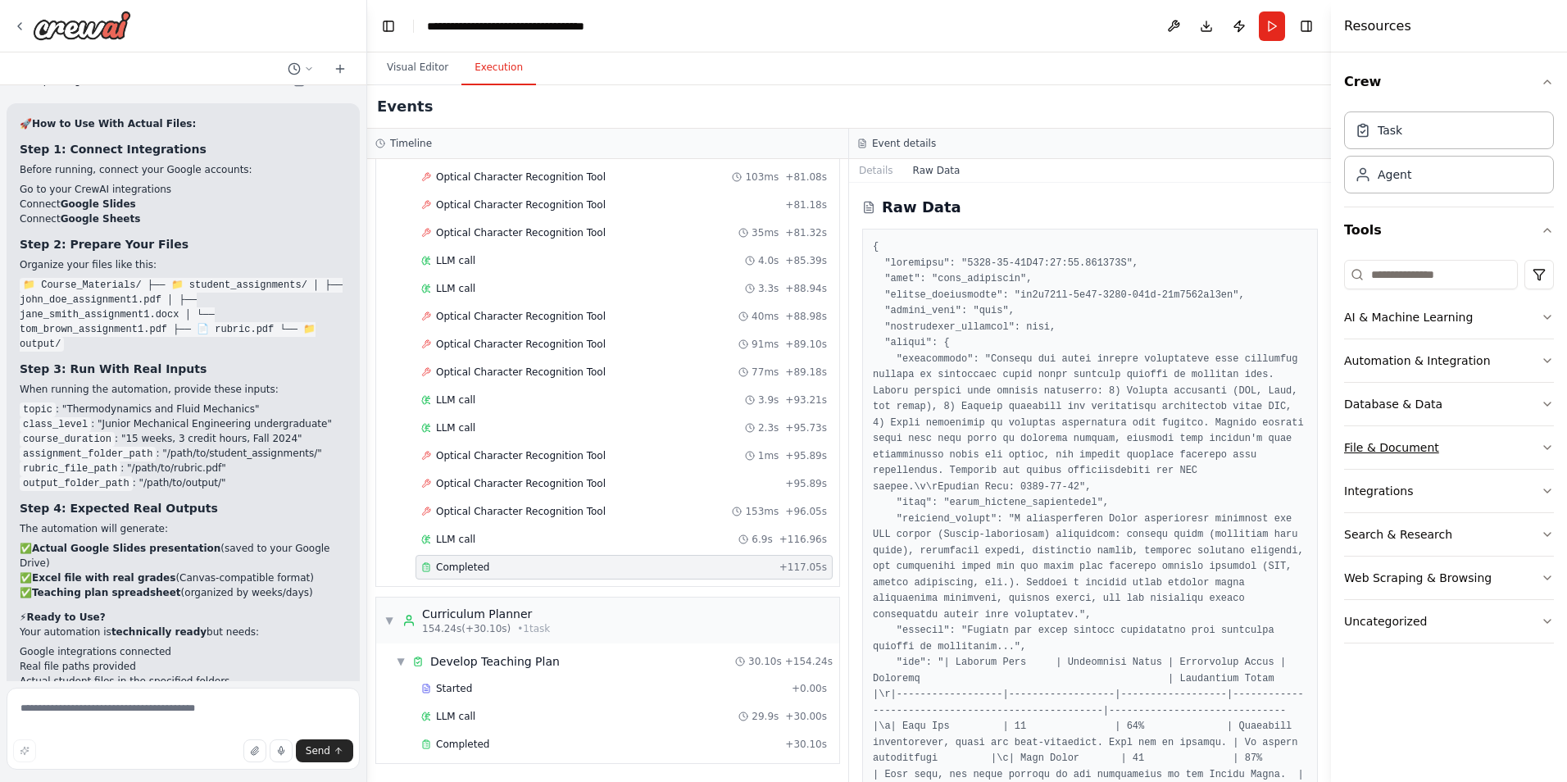
click at [1401, 445] on div "File & Document" at bounding box center [1391, 447] width 95 height 16
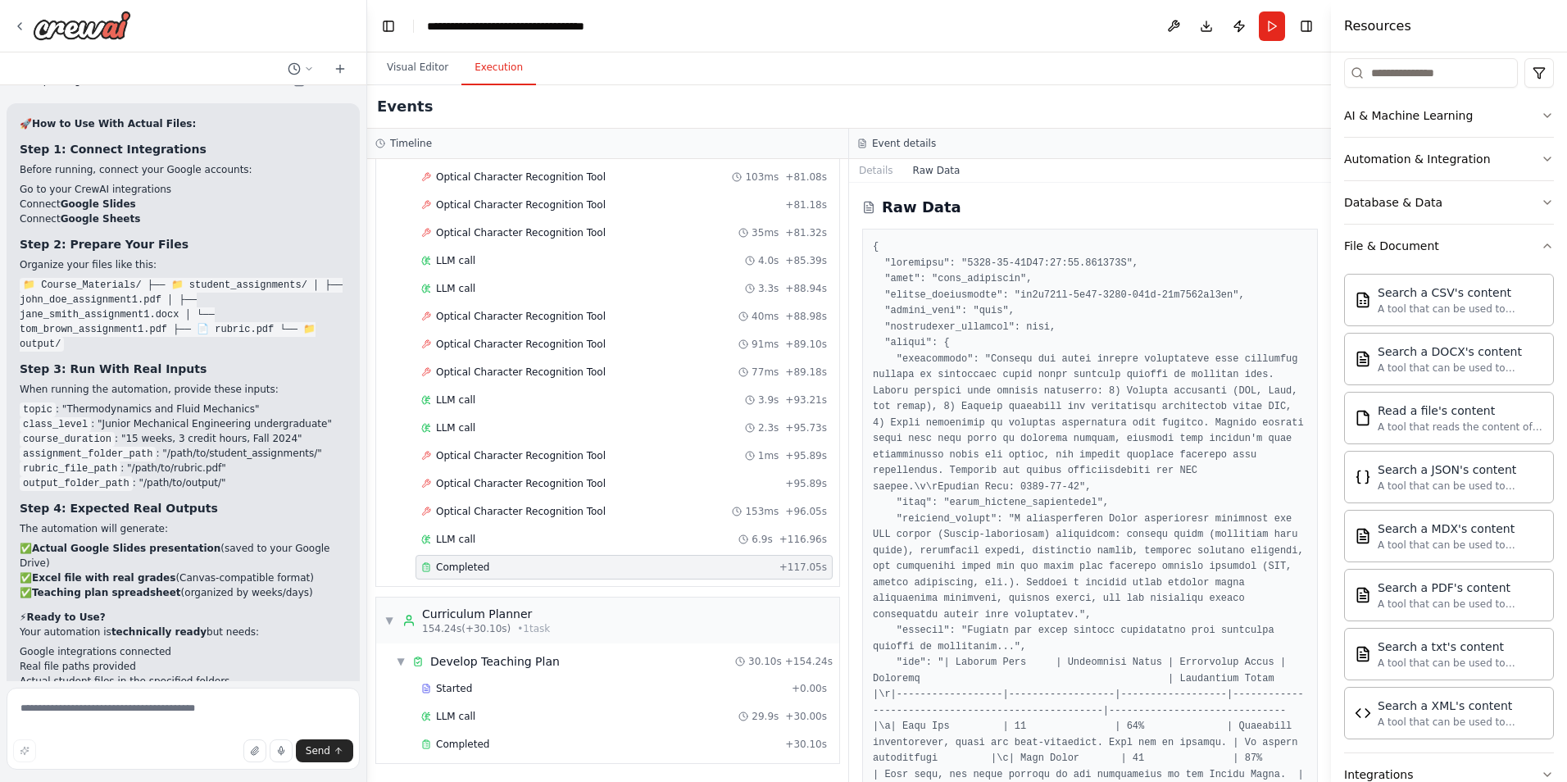
scroll to position [246, 0]
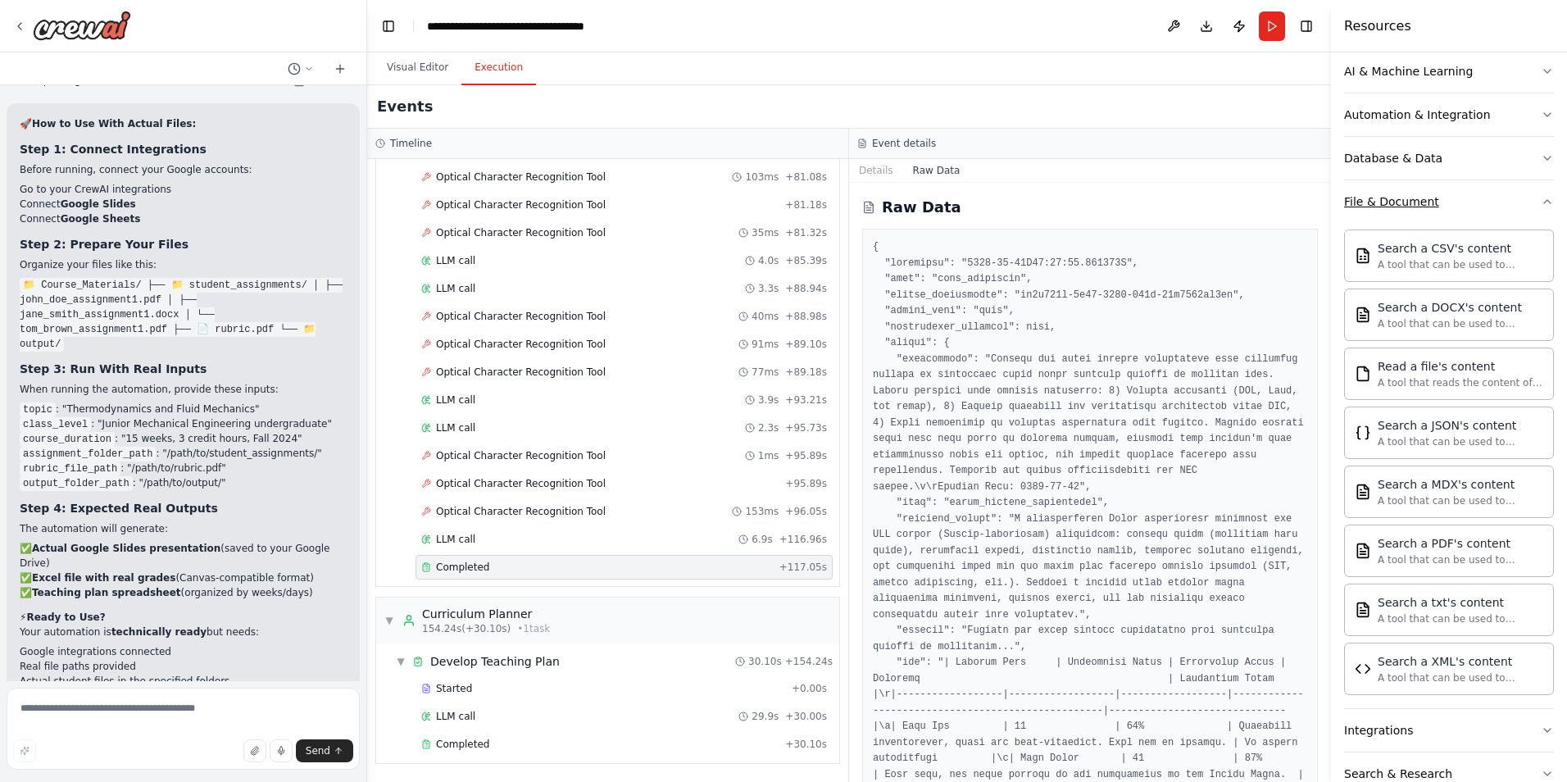
click at [1422, 211] on button "File & Document" at bounding box center [1449, 201] width 210 height 43
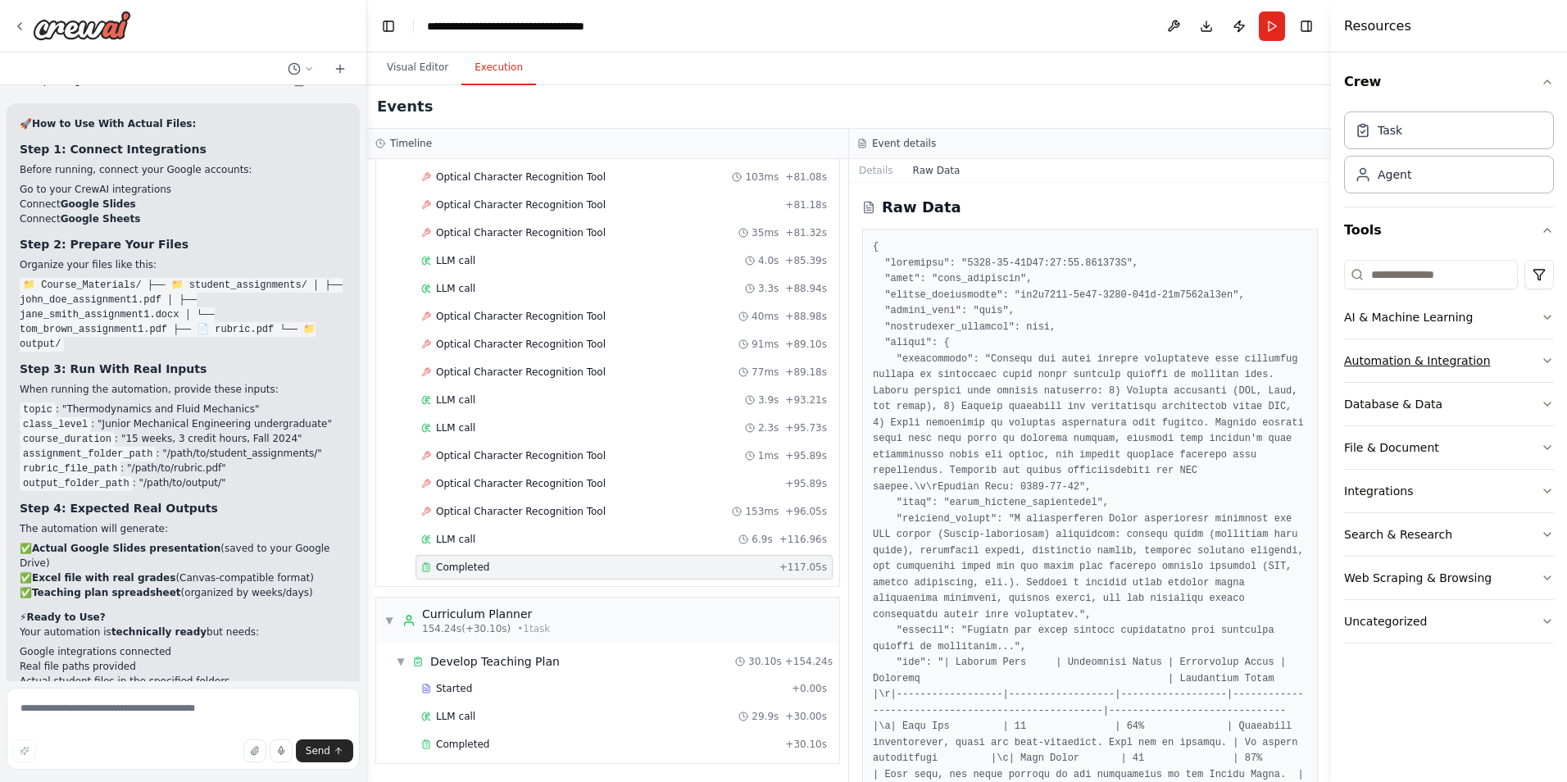
click at [1469, 357] on div "Automation & Integration" at bounding box center [1417, 360] width 147 height 16
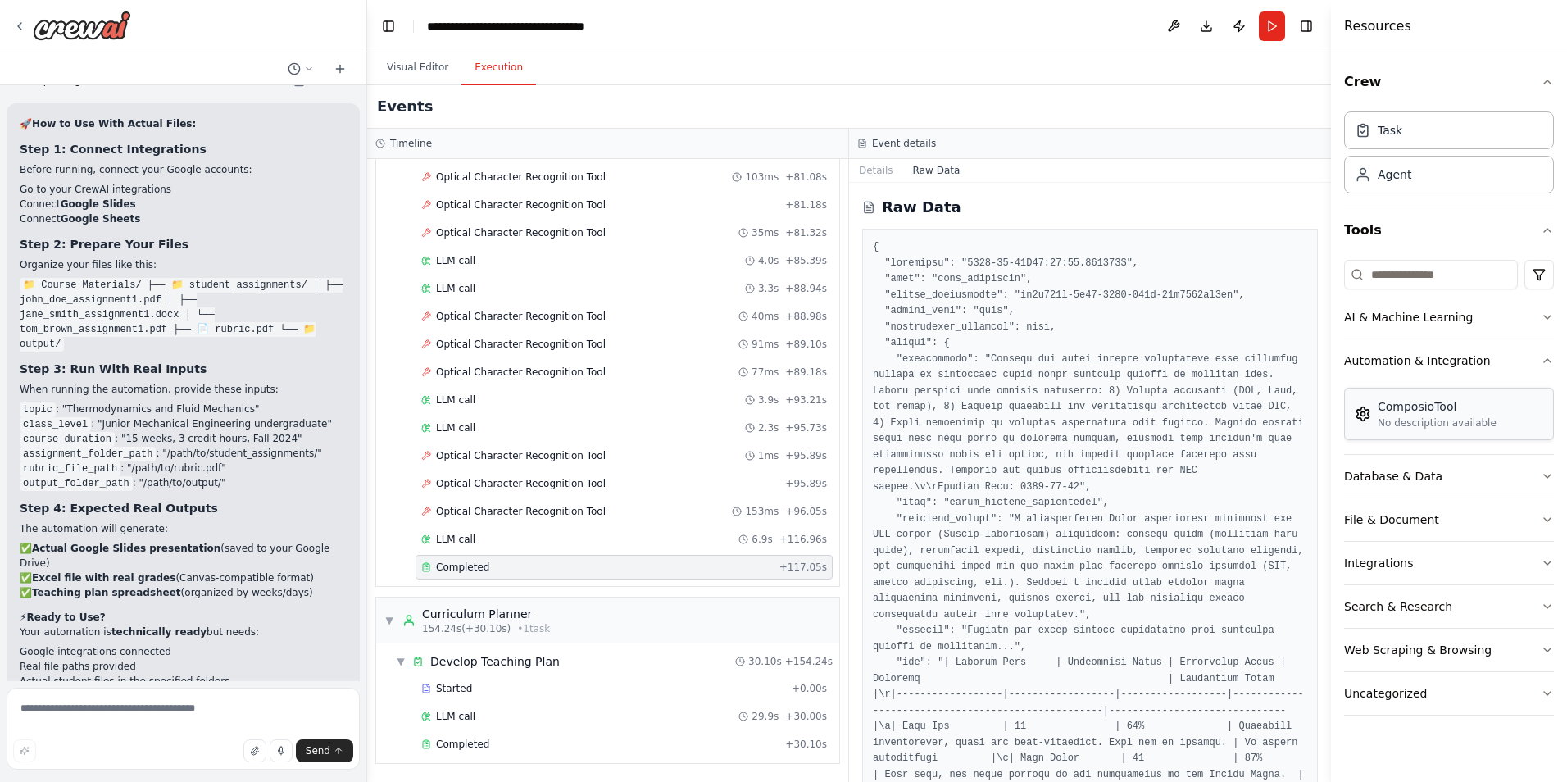
click at [1444, 410] on div "ComposioTool" at bounding box center [1437, 406] width 119 height 16
click at [1366, 420] on img at bounding box center [1363, 414] width 16 height 16
click at [1447, 362] on div "Automation & Integration" at bounding box center [1417, 360] width 147 height 16
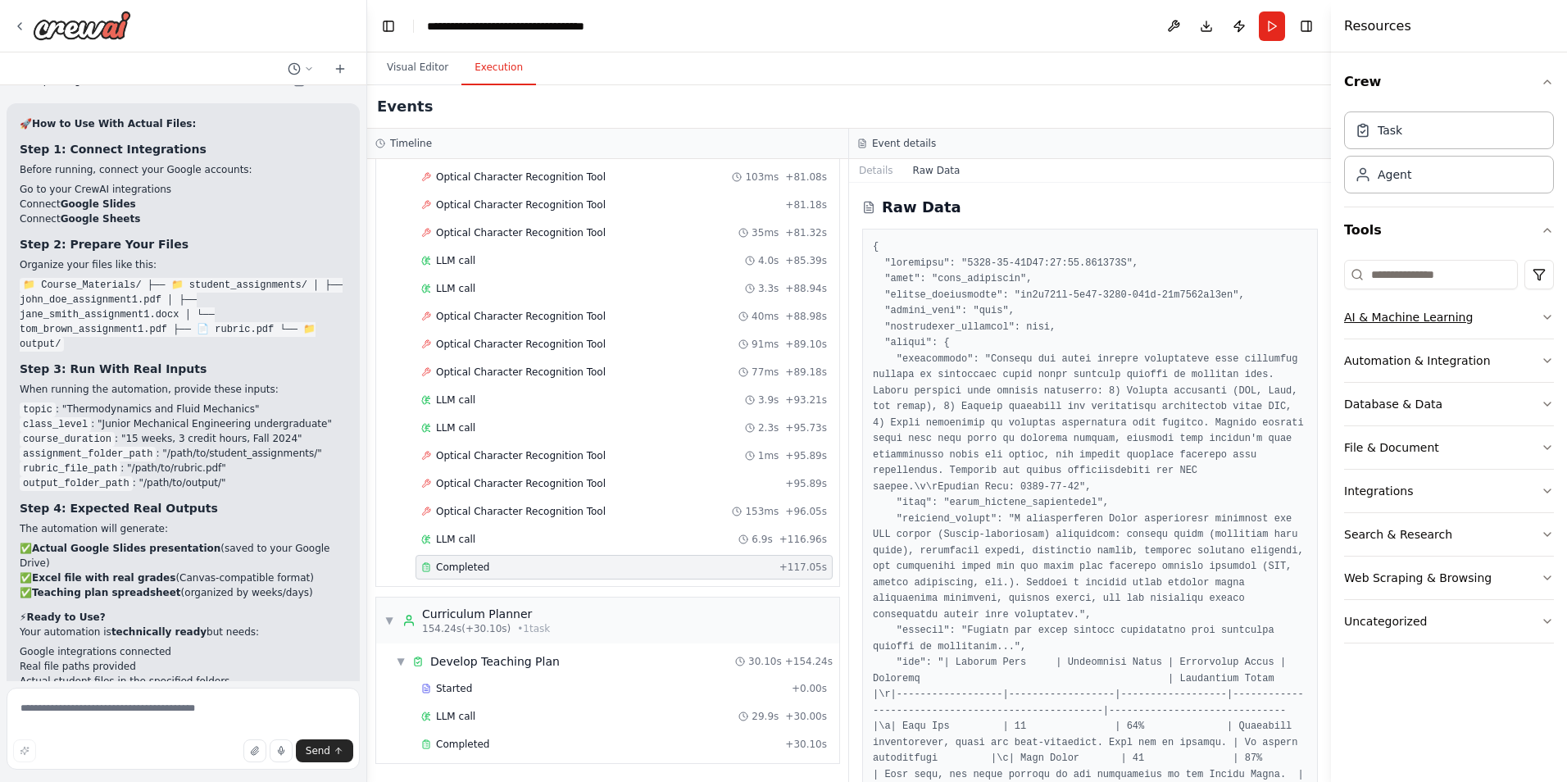
click at [1443, 321] on div "AI & Machine Learning" at bounding box center [1408, 317] width 129 height 16
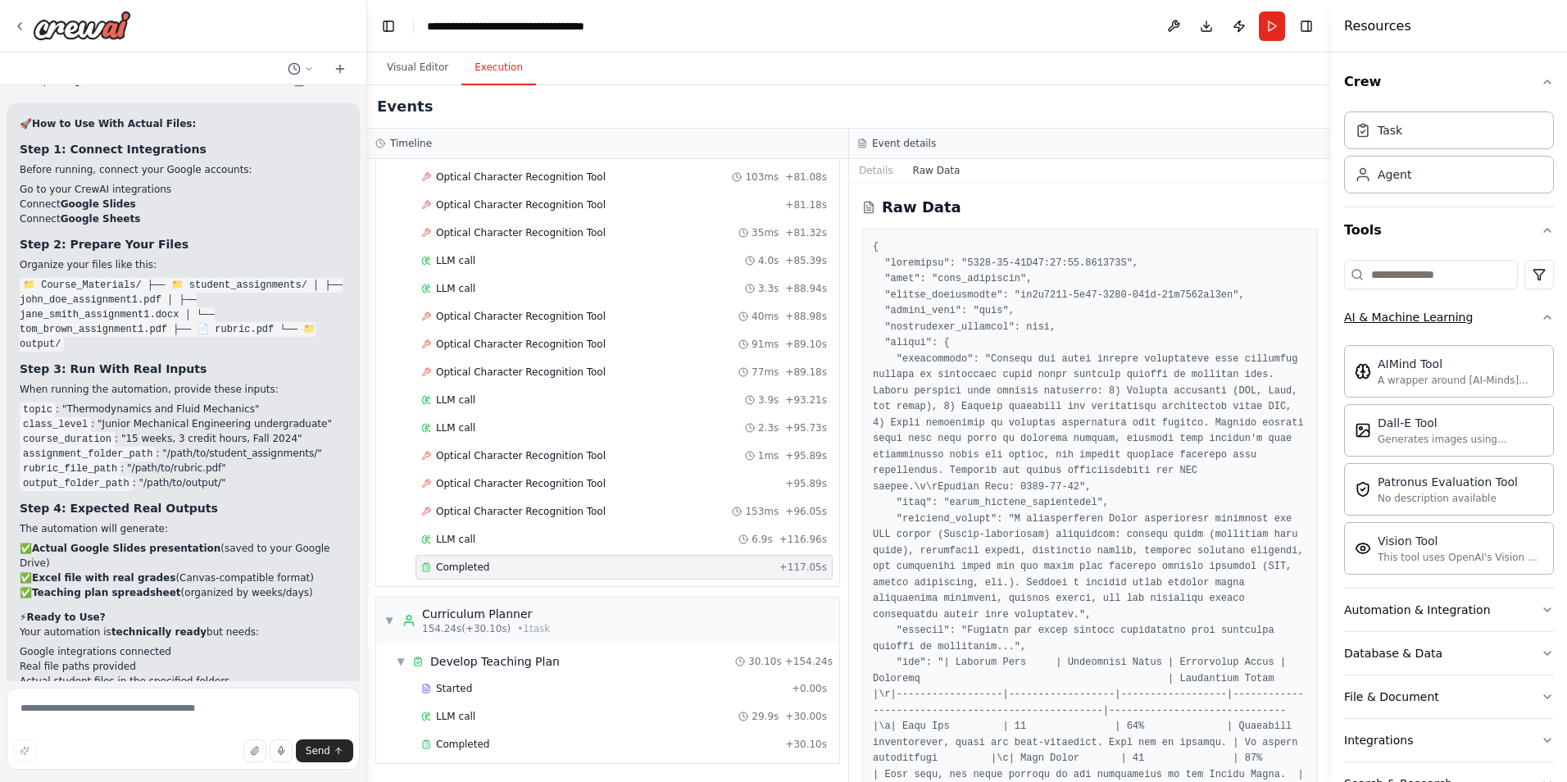
click at [1443, 321] on div "AI & Machine Learning" at bounding box center [1408, 317] width 129 height 16
